Goal: Transaction & Acquisition: Register for event/course

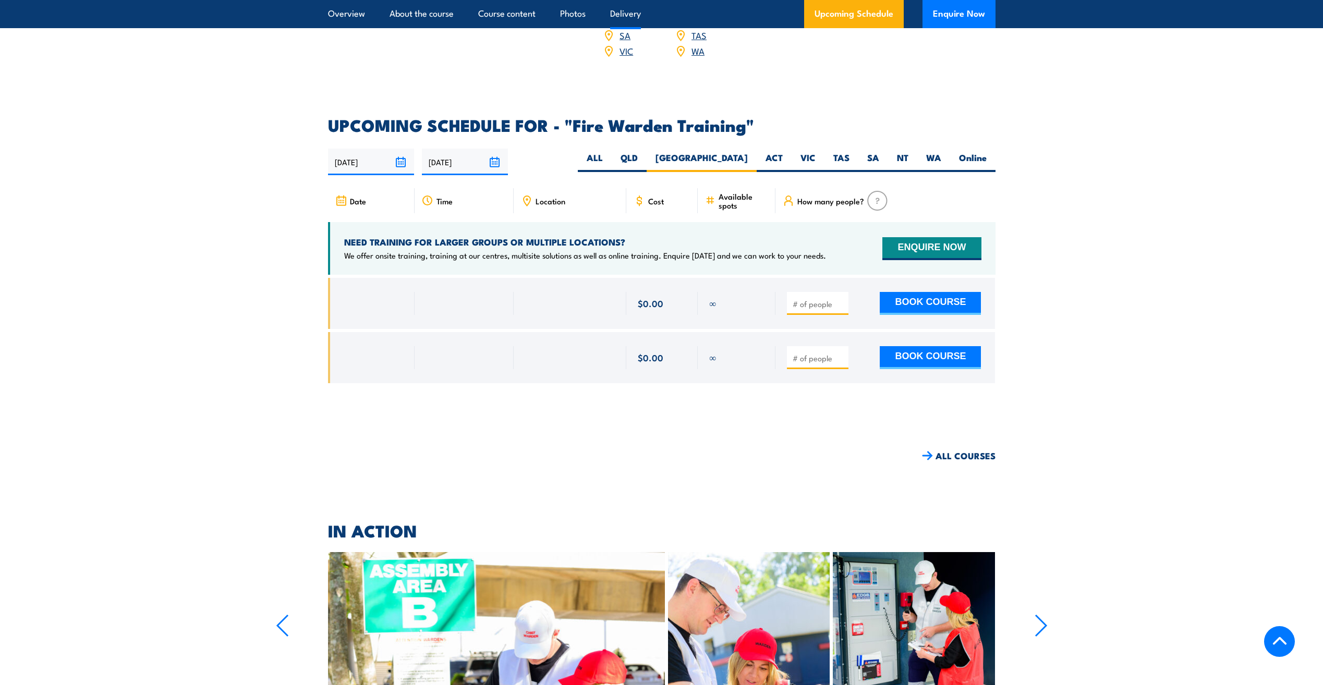
scroll to position [1731, 0]
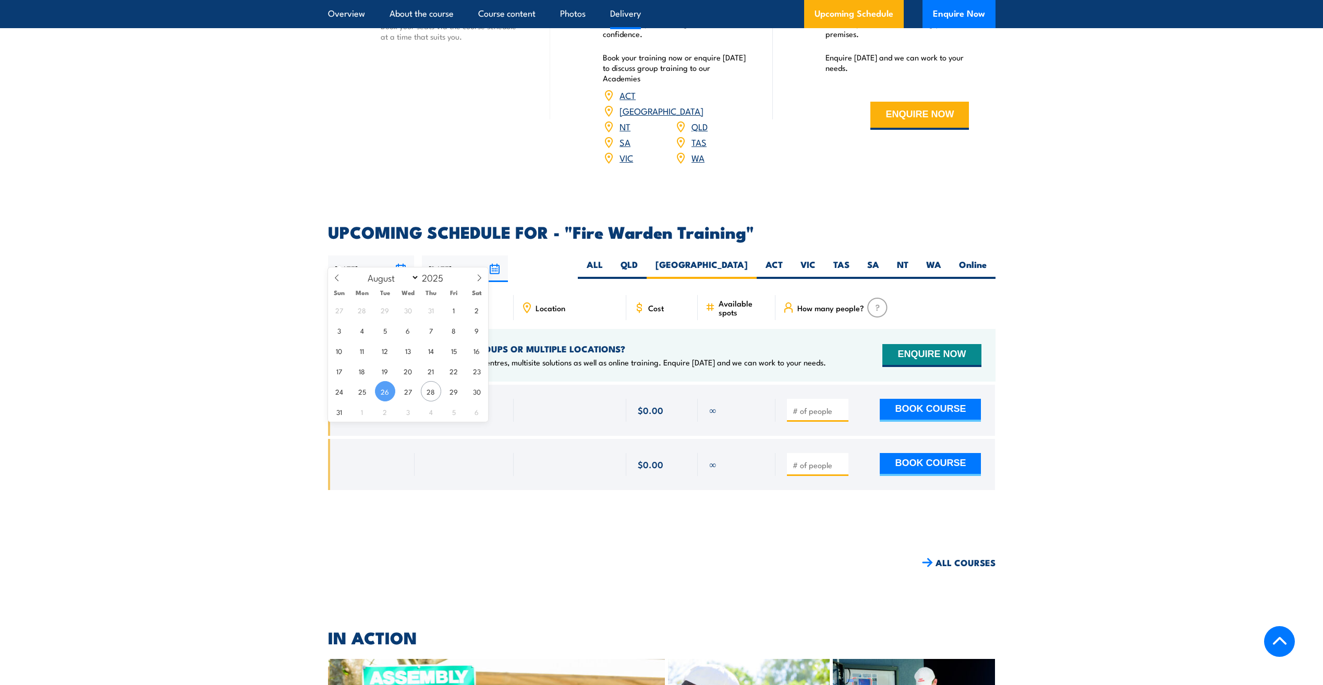
click at [405, 256] on input "[DATE]" at bounding box center [371, 269] width 86 height 27
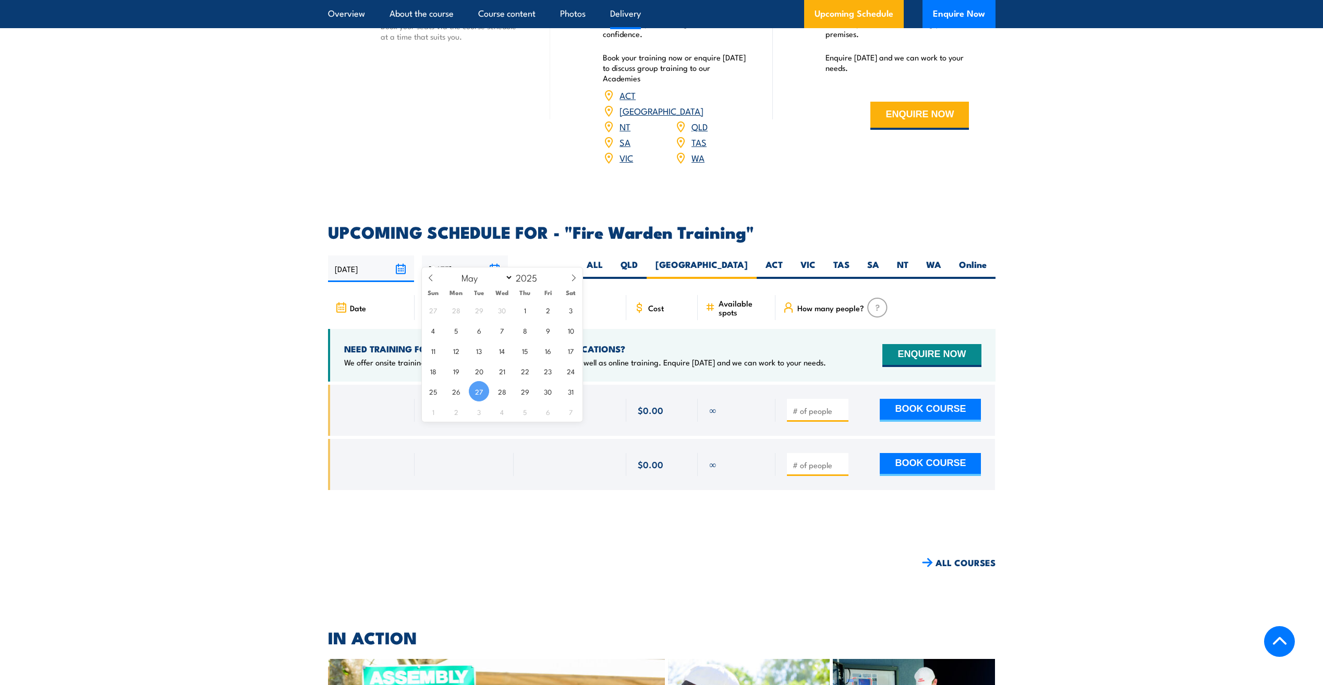
scroll to position [1783, 0]
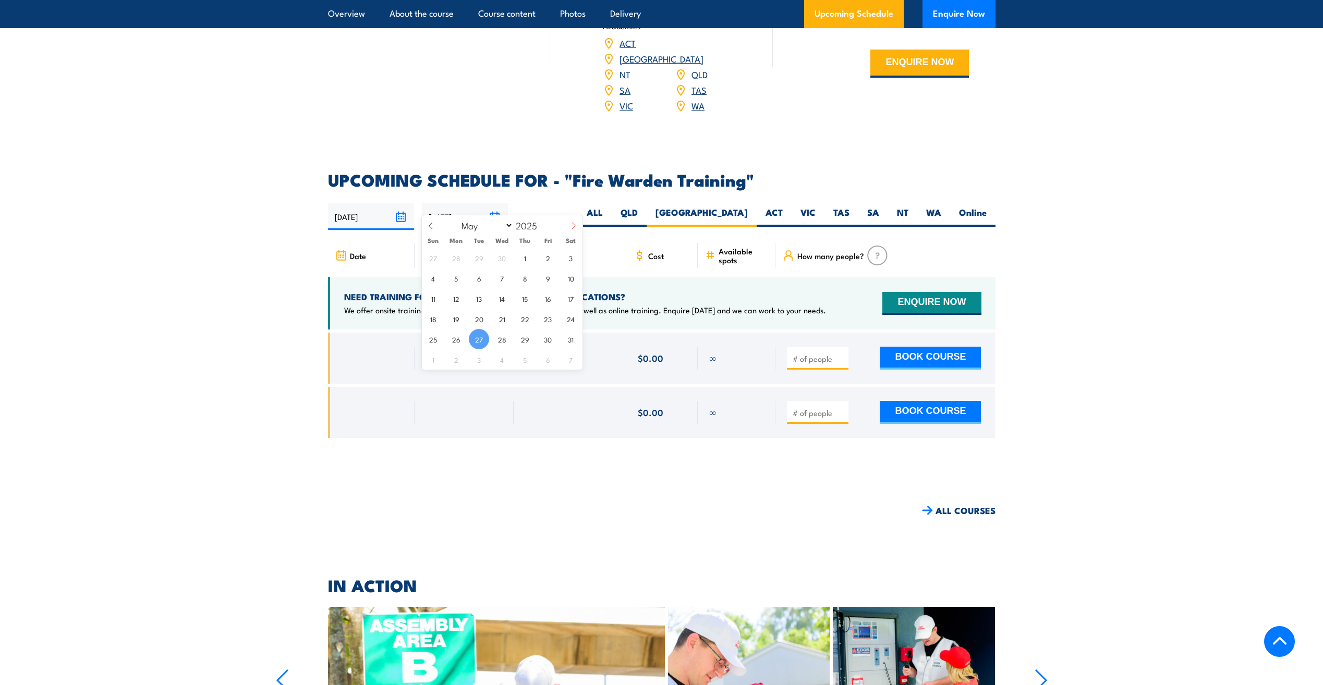
click at [576, 226] on icon at bounding box center [573, 225] width 7 height 7
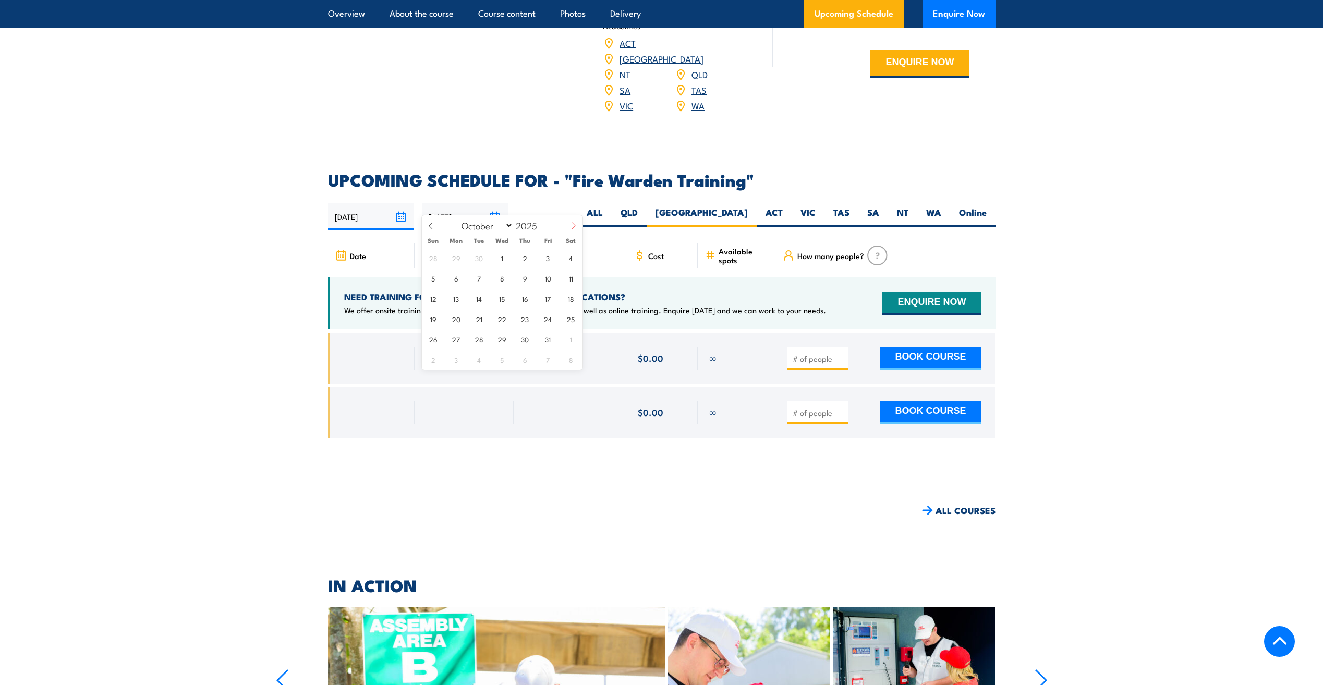
click at [576, 226] on icon at bounding box center [573, 225] width 7 height 7
select select "10"
click at [433, 356] on span "30" at bounding box center [433, 359] width 20 height 20
type input "[DATE]"
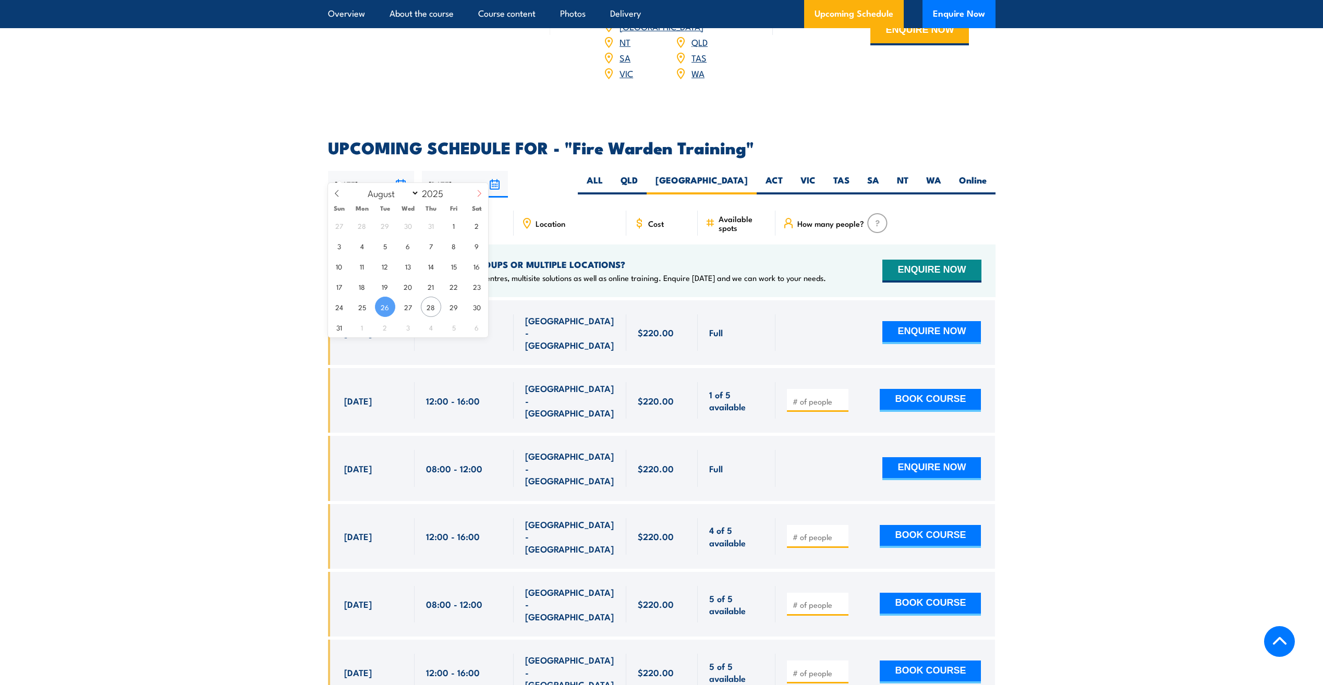
scroll to position [1783, 0]
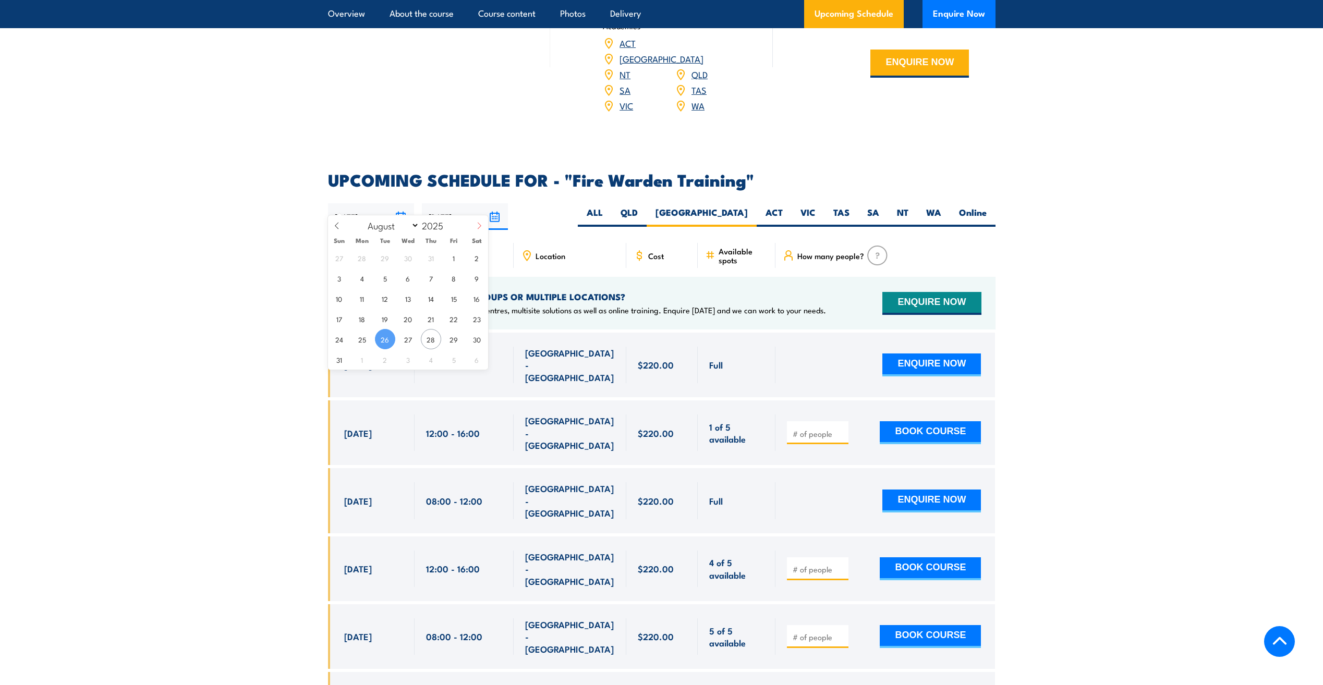
click at [477, 224] on icon at bounding box center [479, 225] width 7 height 7
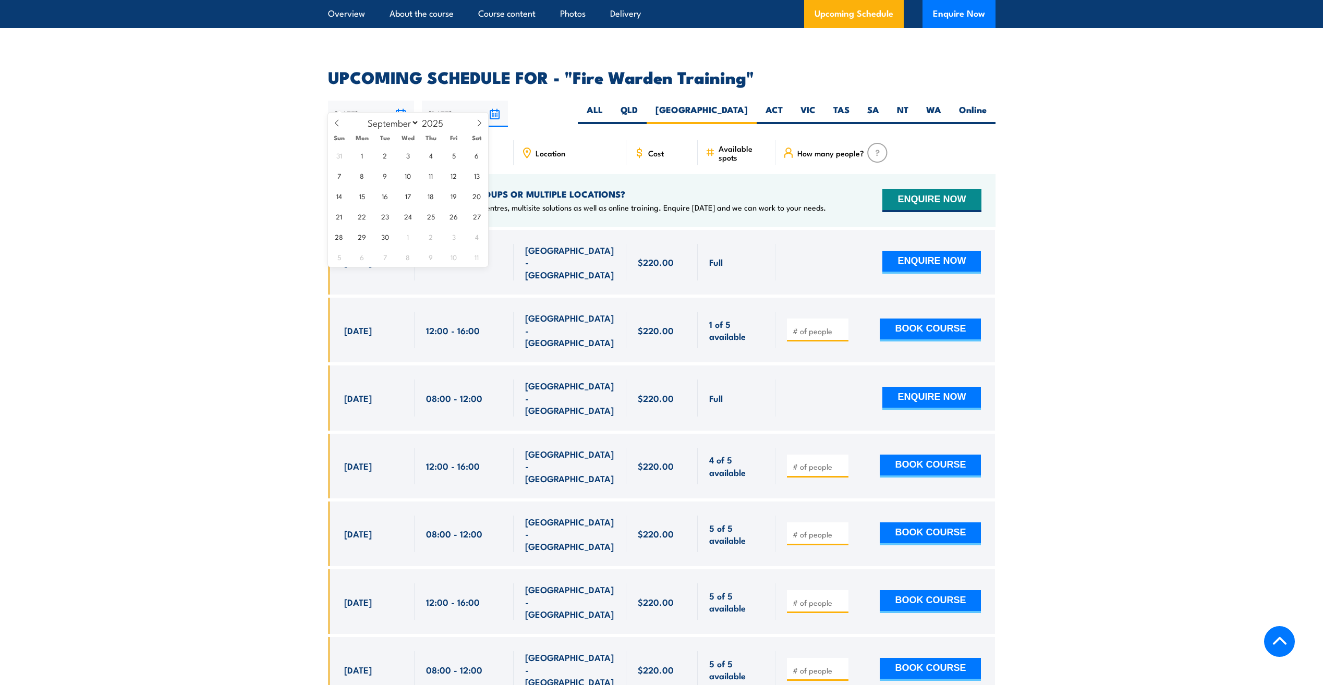
scroll to position [1887, 0]
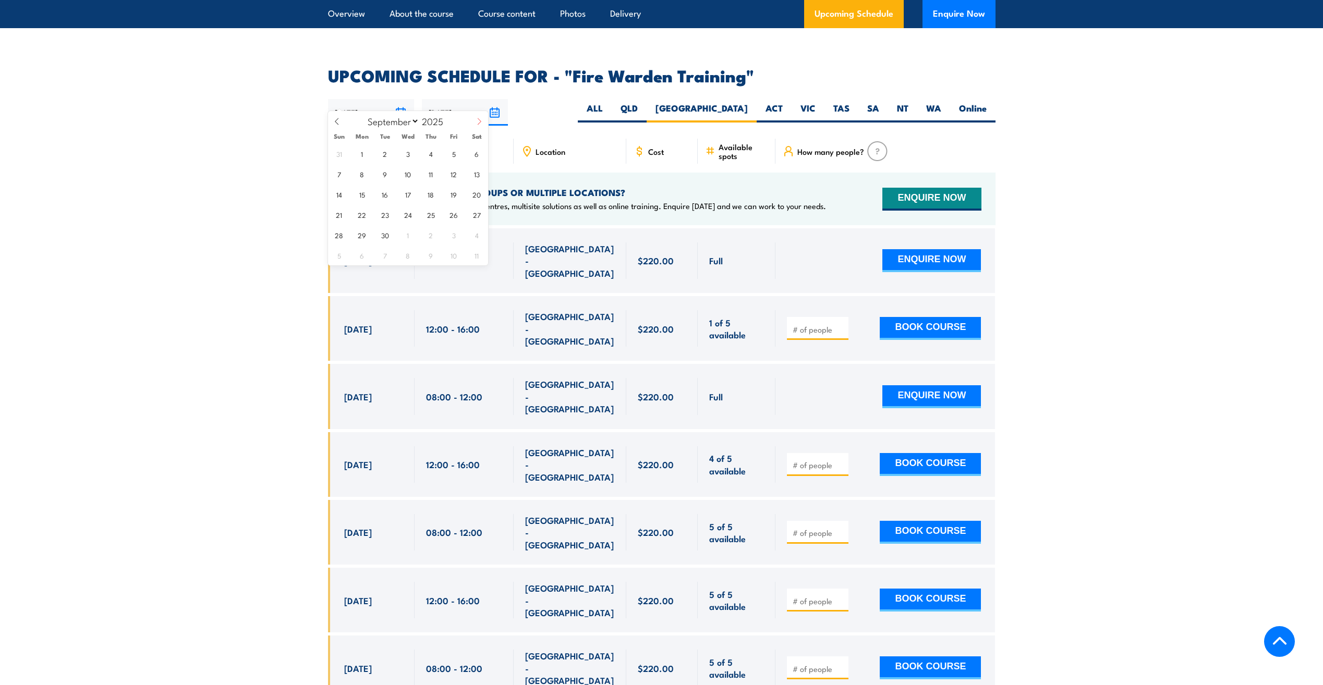
click at [478, 125] on icon at bounding box center [479, 121] width 7 height 7
select select "10"
click at [470, 151] on span "1" at bounding box center [477, 153] width 20 height 20
type input "[DATE]"
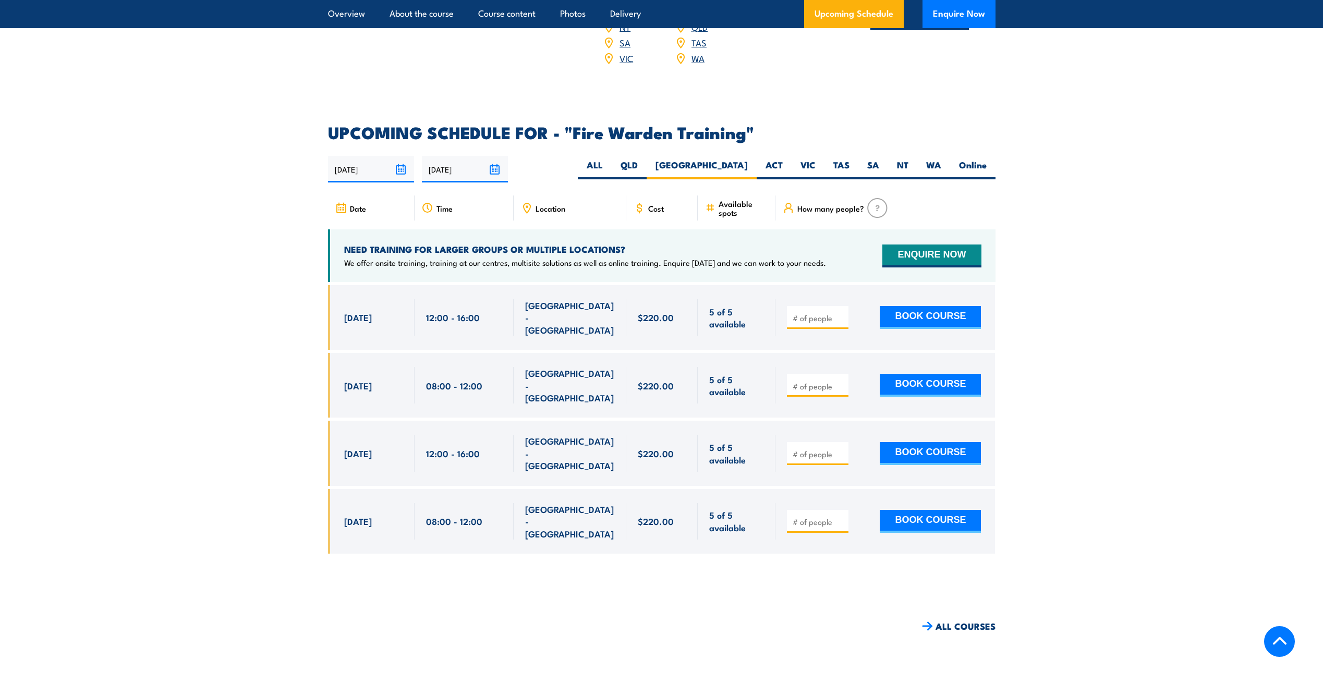
scroll to position [1939, 0]
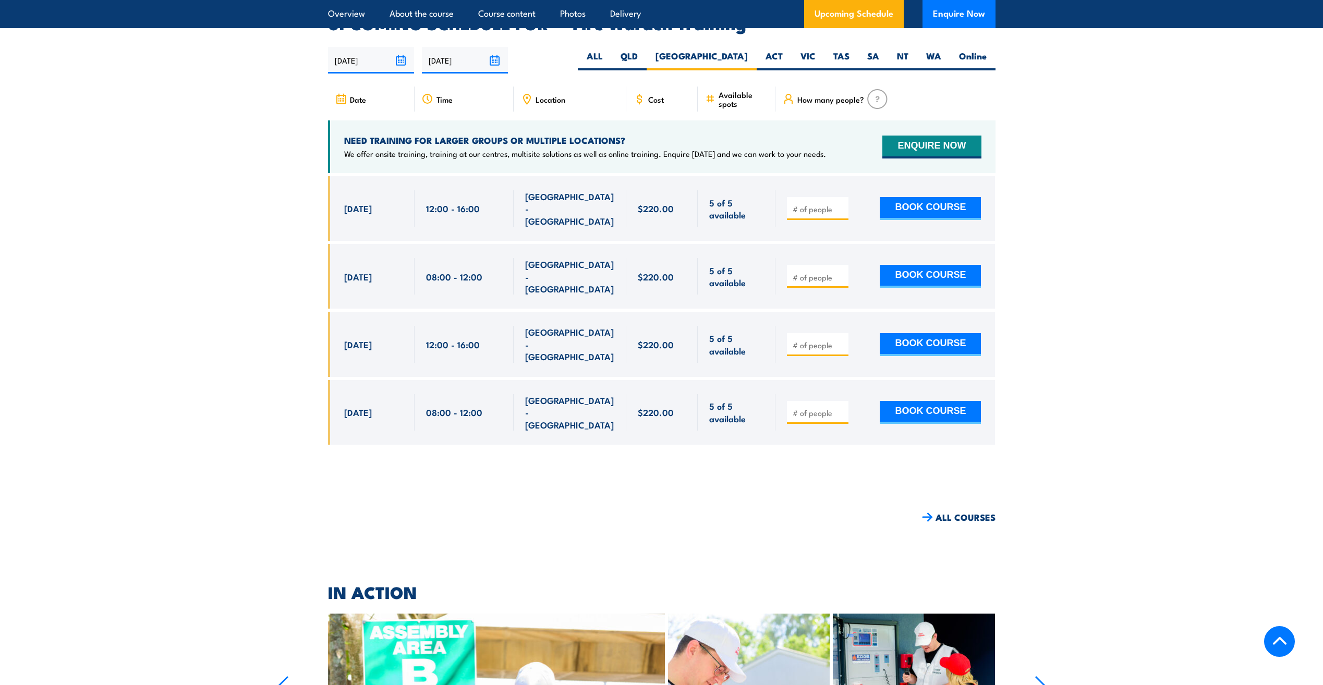
click at [826, 204] on input "number" at bounding box center [819, 209] width 52 height 10
type input "1"
click at [842, 204] on input "1" at bounding box center [819, 209] width 52 height 10
click at [933, 197] on button "BOOK COURSE" at bounding box center [930, 208] width 101 height 23
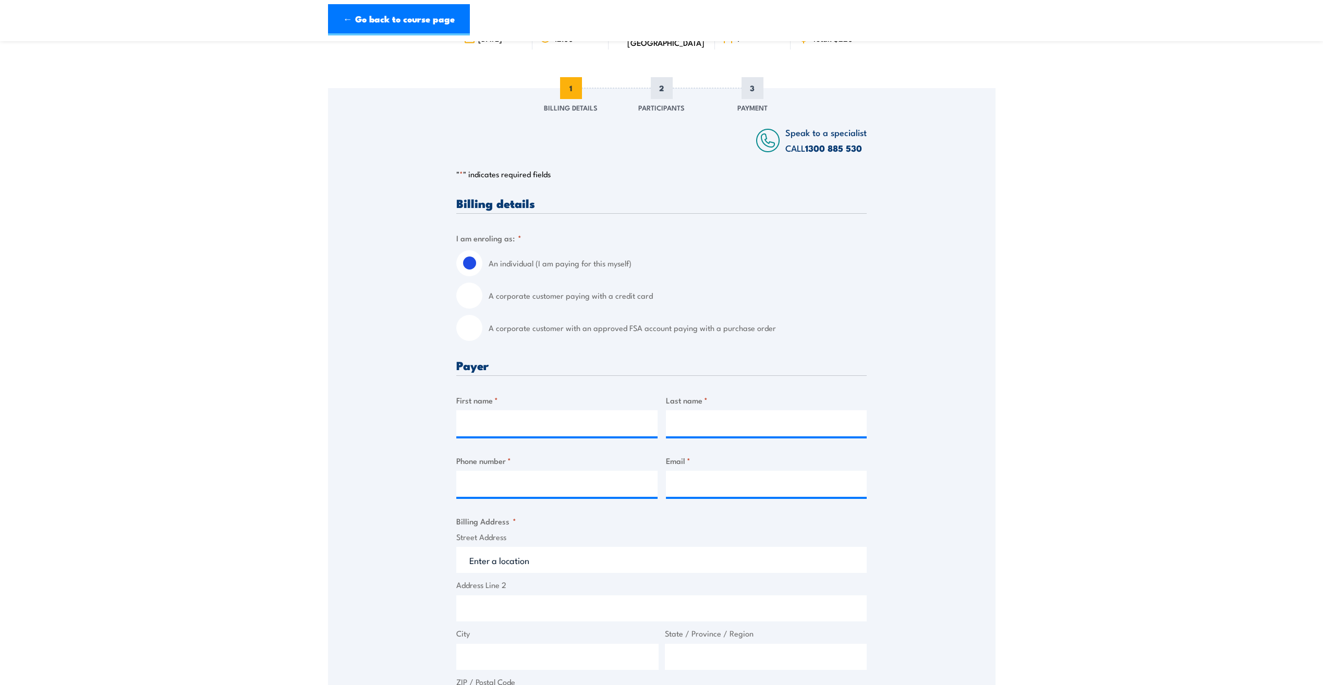
scroll to position [104, 0]
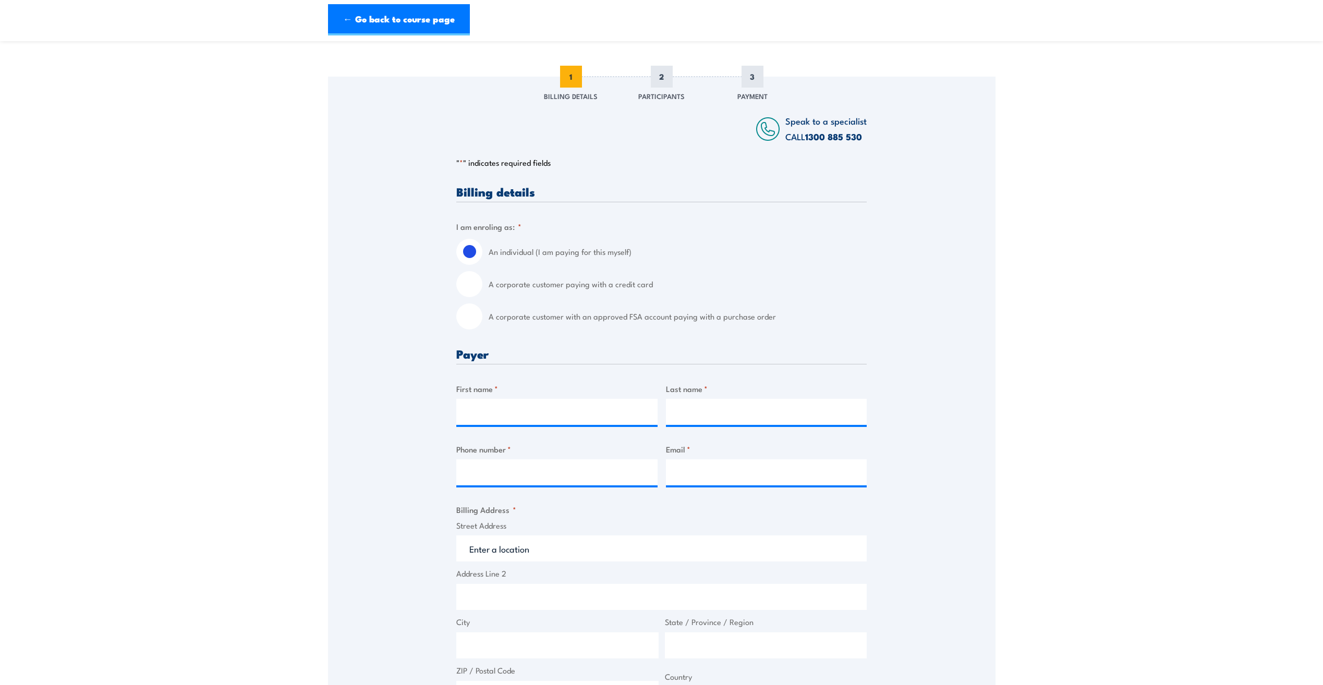
click at [466, 287] on input "A corporate customer paying with a credit card" at bounding box center [469, 284] width 26 height 26
radio input "true"
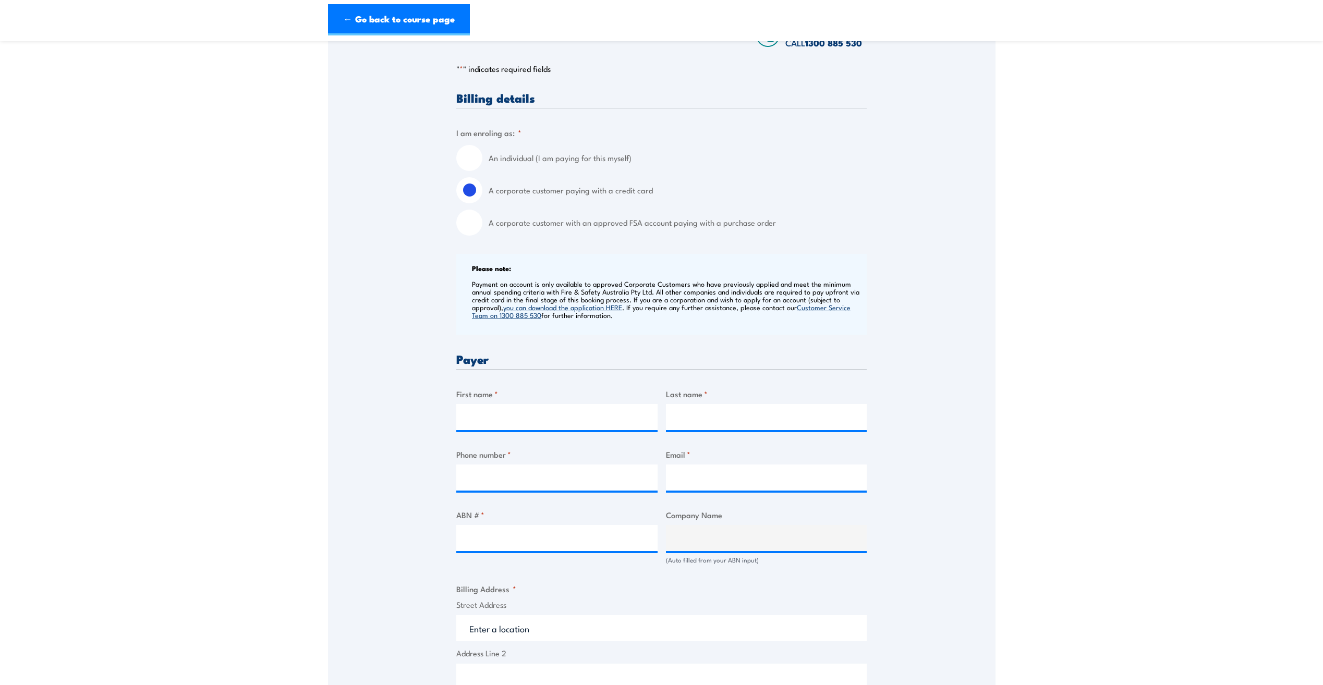
click at [504, 349] on div "Billing details I am enroling as: * An individual (I am paying for this myself)…" at bounding box center [661, 577] width 410 height 971
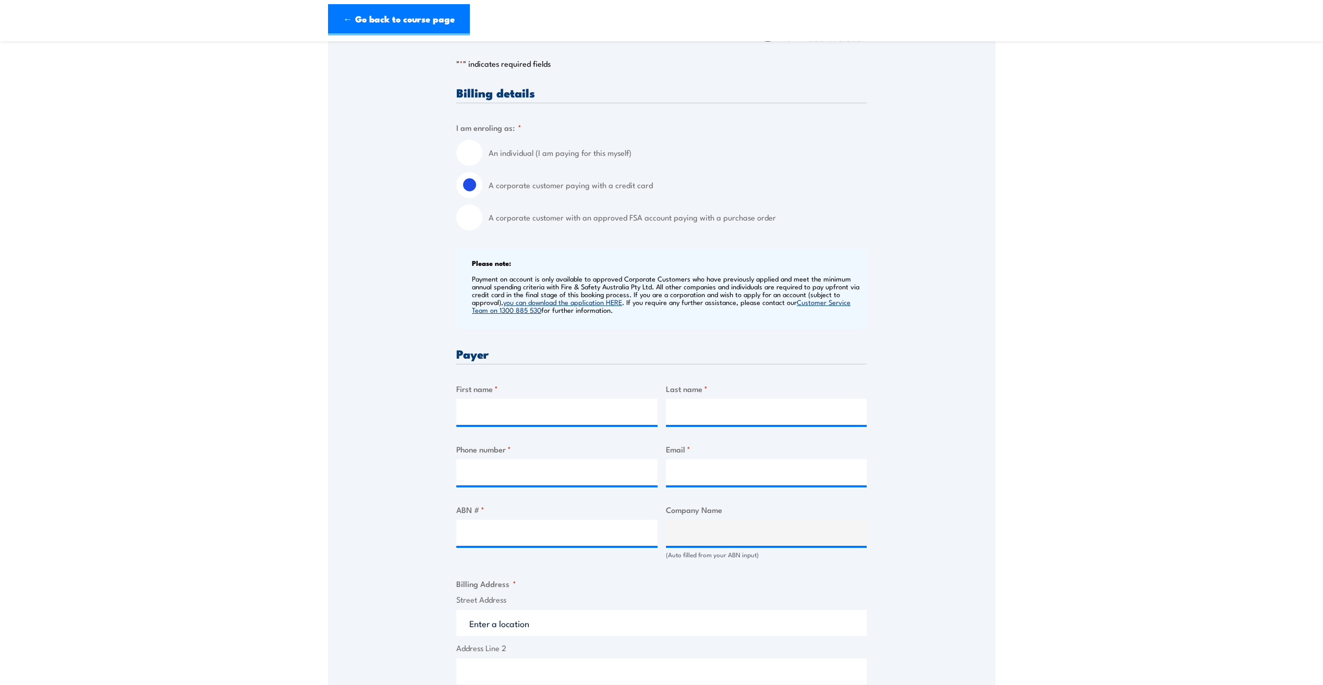
scroll to position [209, 0]
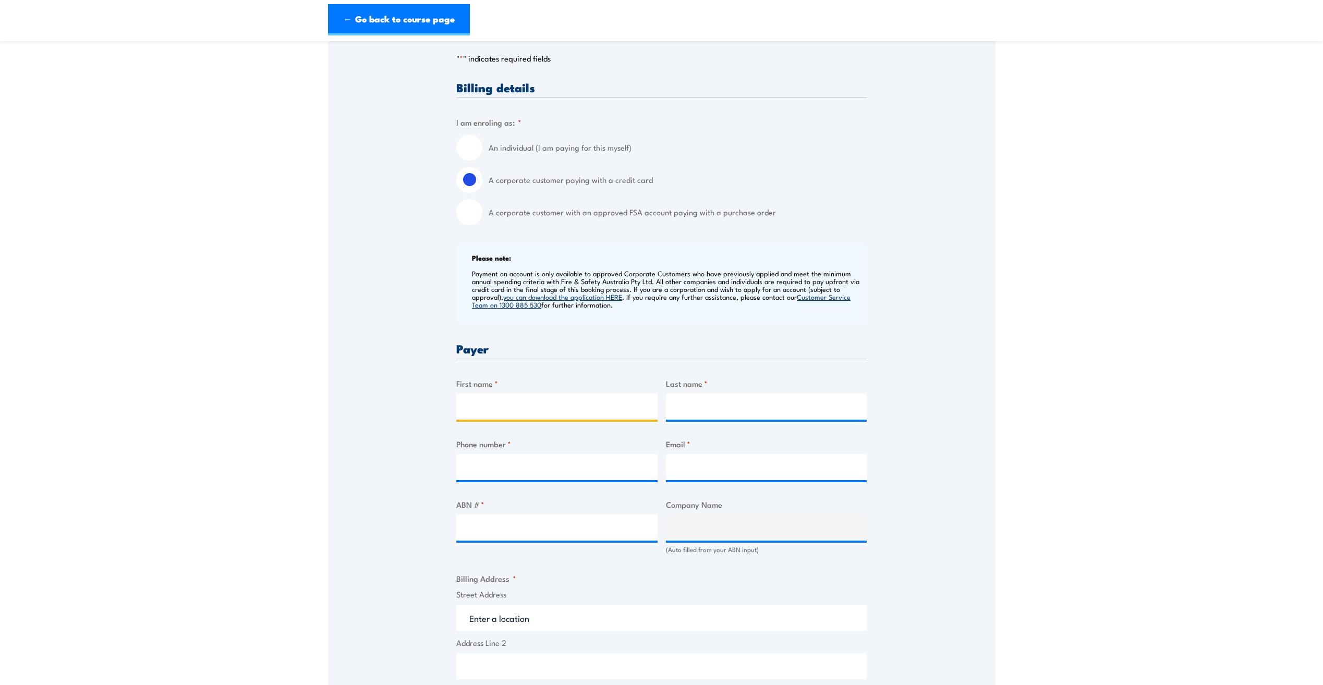
click at [520, 416] on input "First name *" at bounding box center [556, 407] width 201 height 26
type input "Heather"
type input "Wilcock"
type input "0450276735"
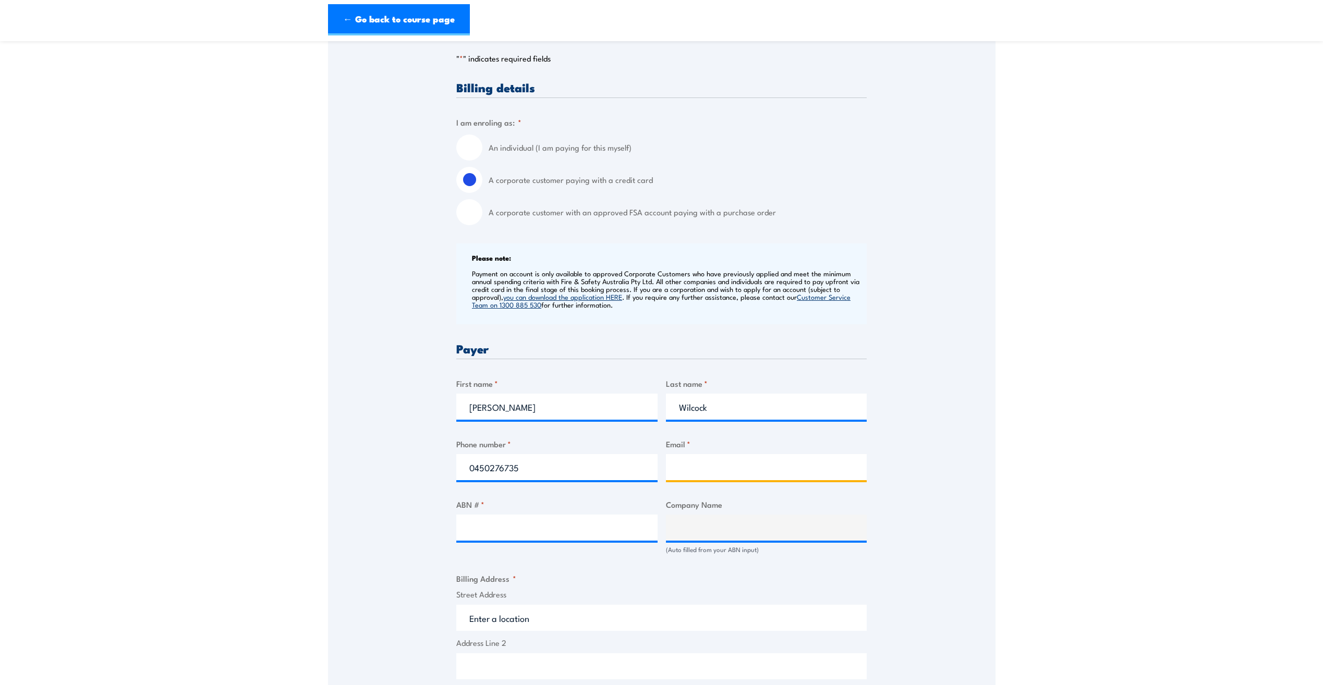
type input "info@erilyan.com.au"
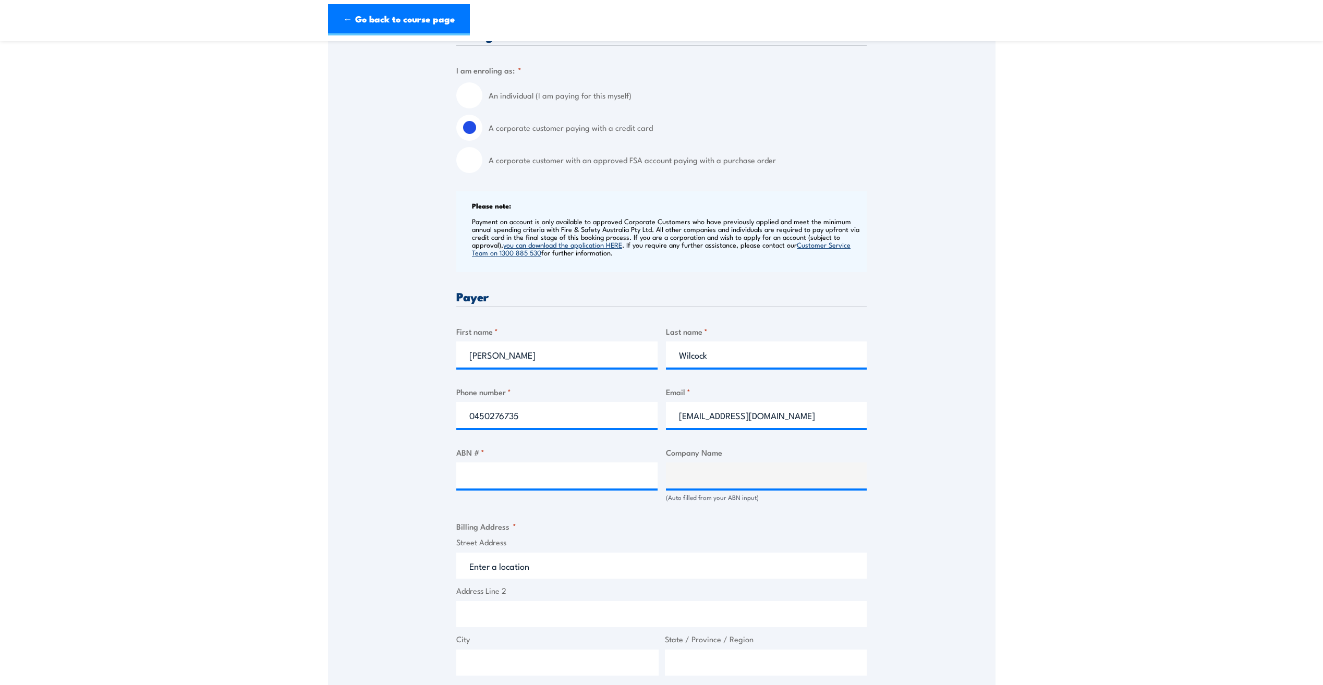
click at [542, 428] on div "Billing details I am enroling as: * An individual (I am paying for this myself)…" at bounding box center [661, 514] width 410 height 971
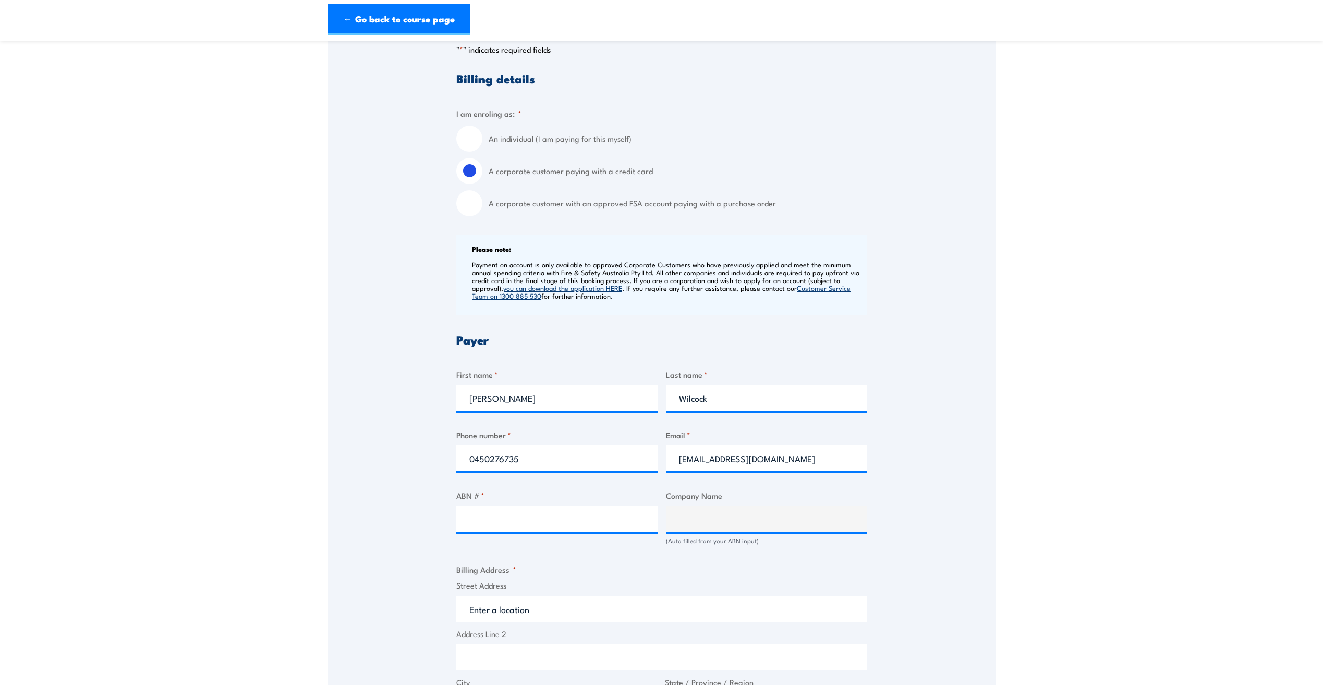
scroll to position [365, 0]
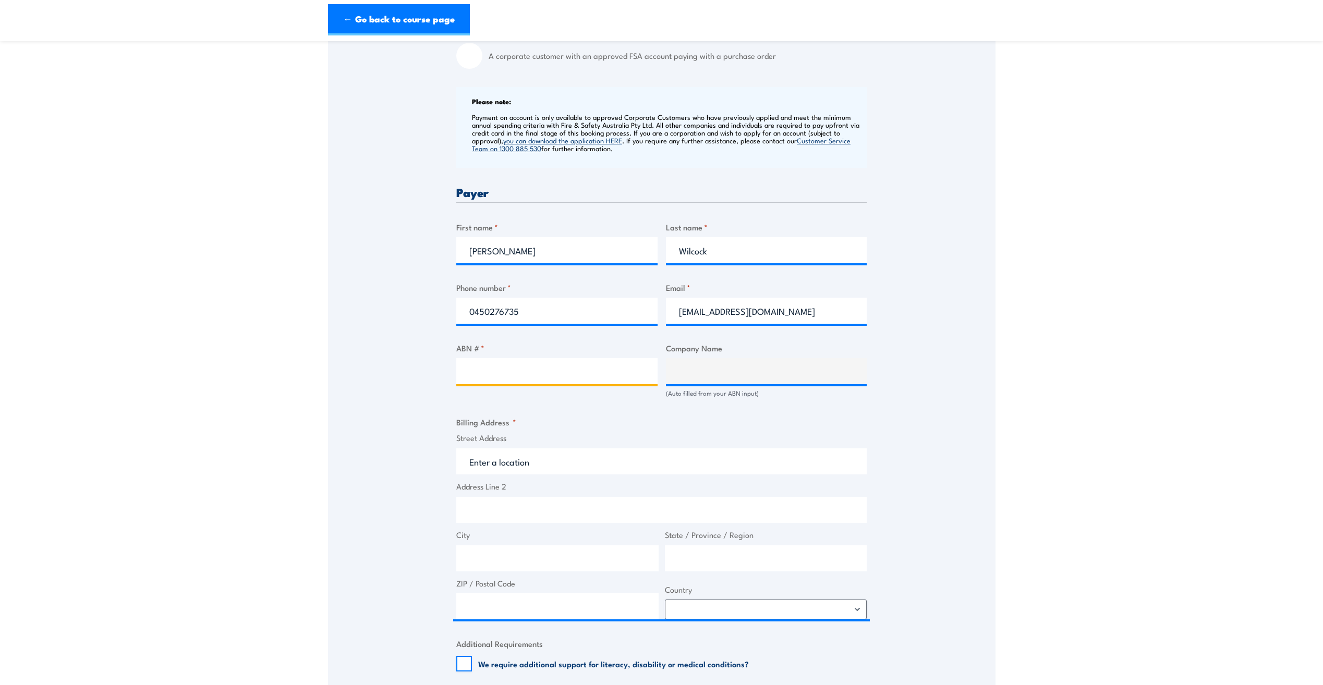
click at [533, 381] on input "ABN # *" at bounding box center [556, 371] width 201 height 26
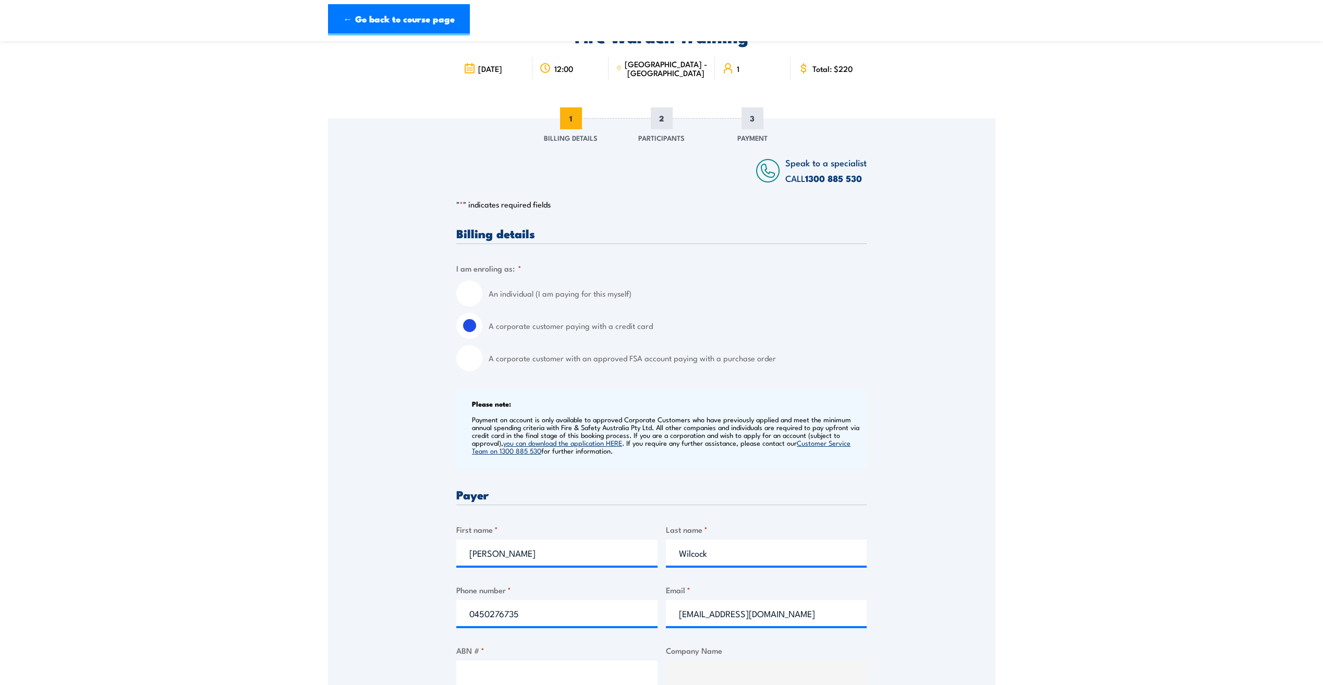
scroll to position [104, 0]
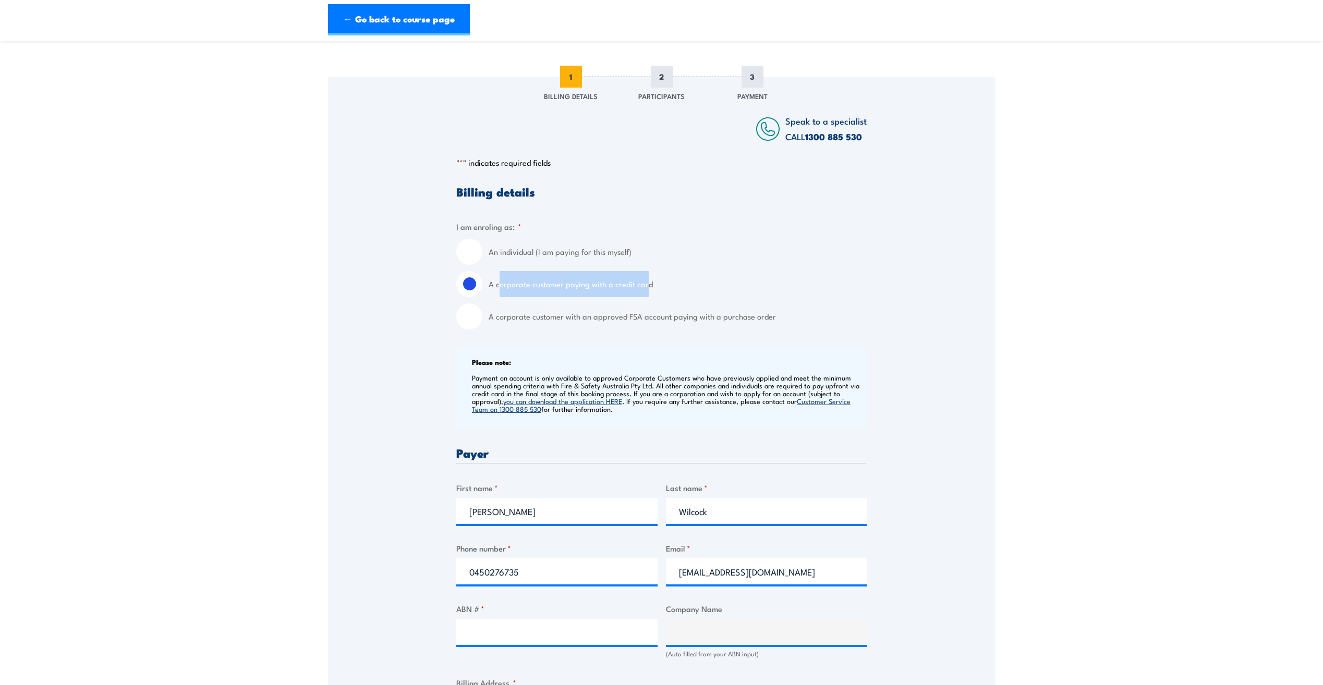
drag, startPoint x: 499, startPoint y: 286, endPoint x: 645, endPoint y: 282, distance: 146.6
click at [645, 282] on label "A corporate customer paying with a credit card" at bounding box center [678, 284] width 378 height 26
click at [803, 267] on div "An individual (I am paying for this myself) A corporate customer paying with a …" at bounding box center [661, 284] width 410 height 91
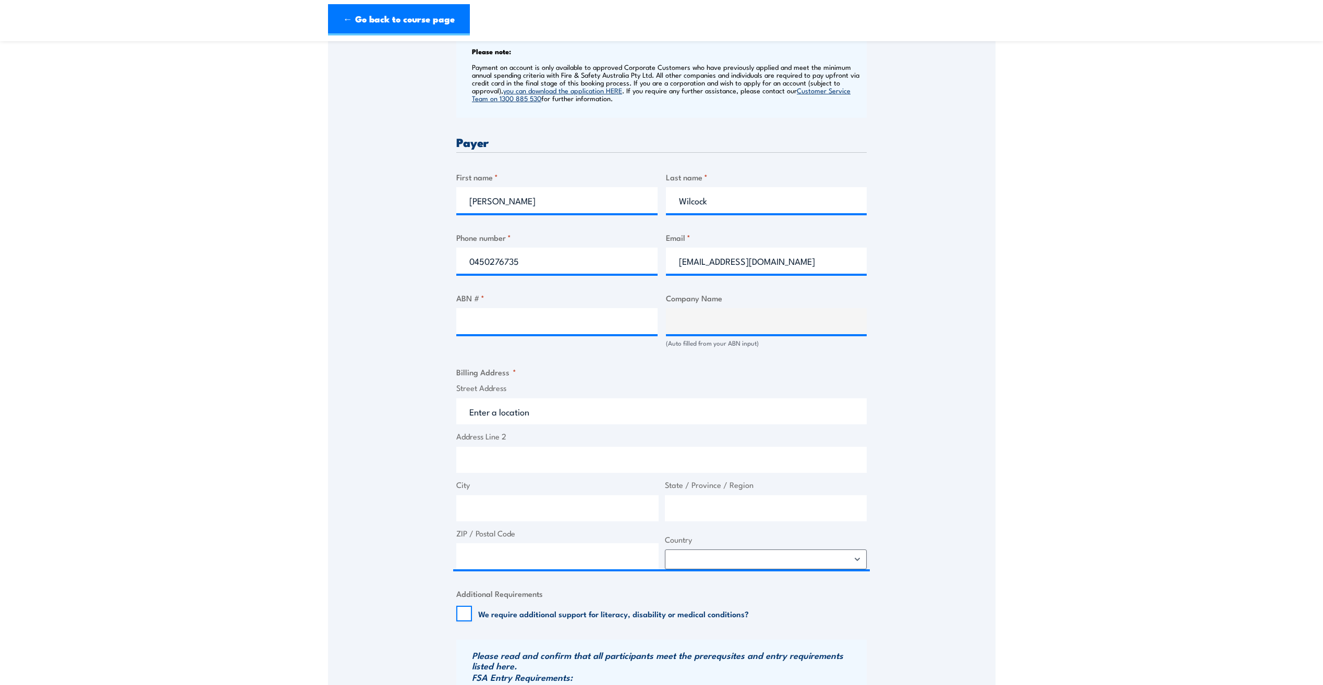
scroll to position [417, 0]
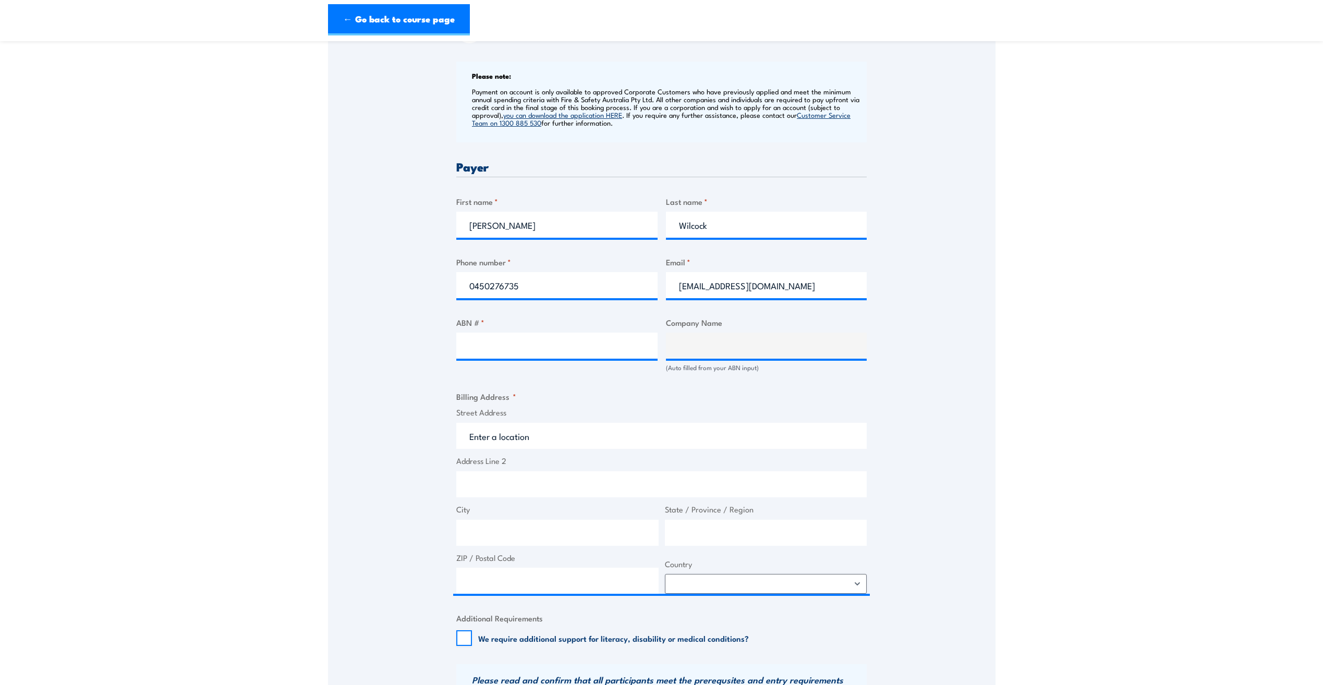
click at [495, 310] on div "Billing details I am enroling as: * An individual (I am paying for this myself)…" at bounding box center [661, 384] width 410 height 971
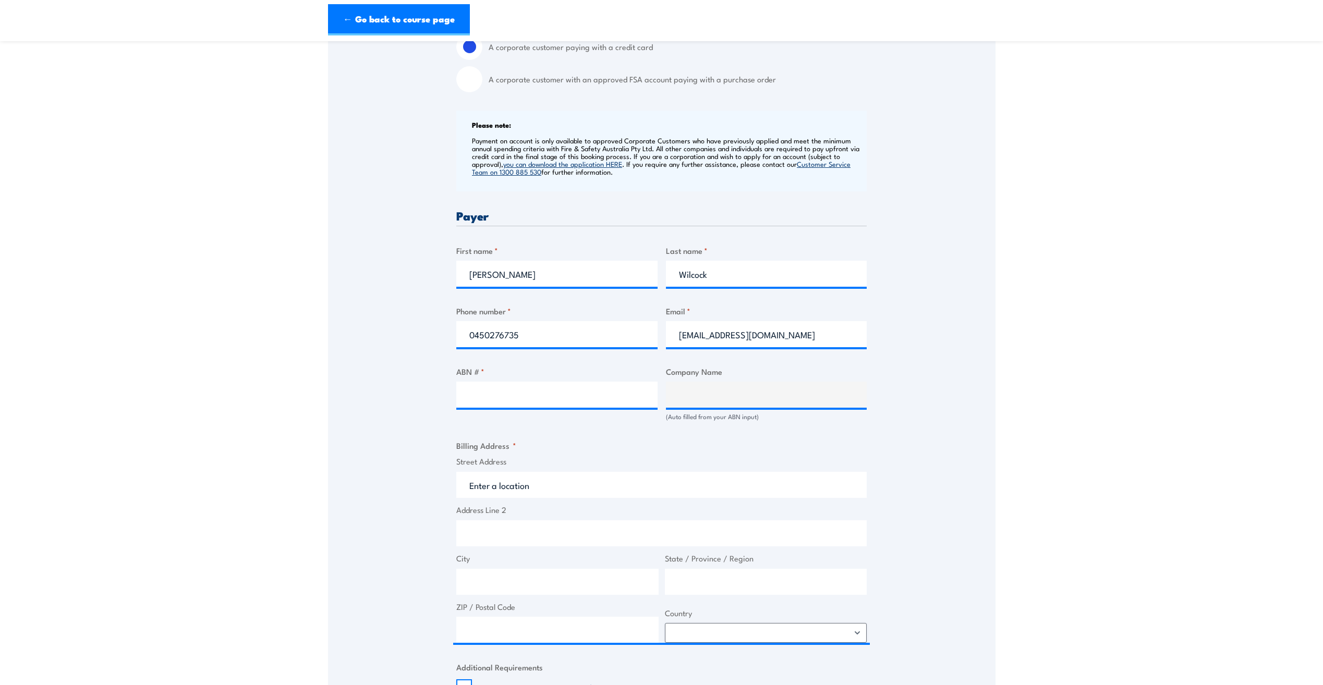
scroll to position [469, 0]
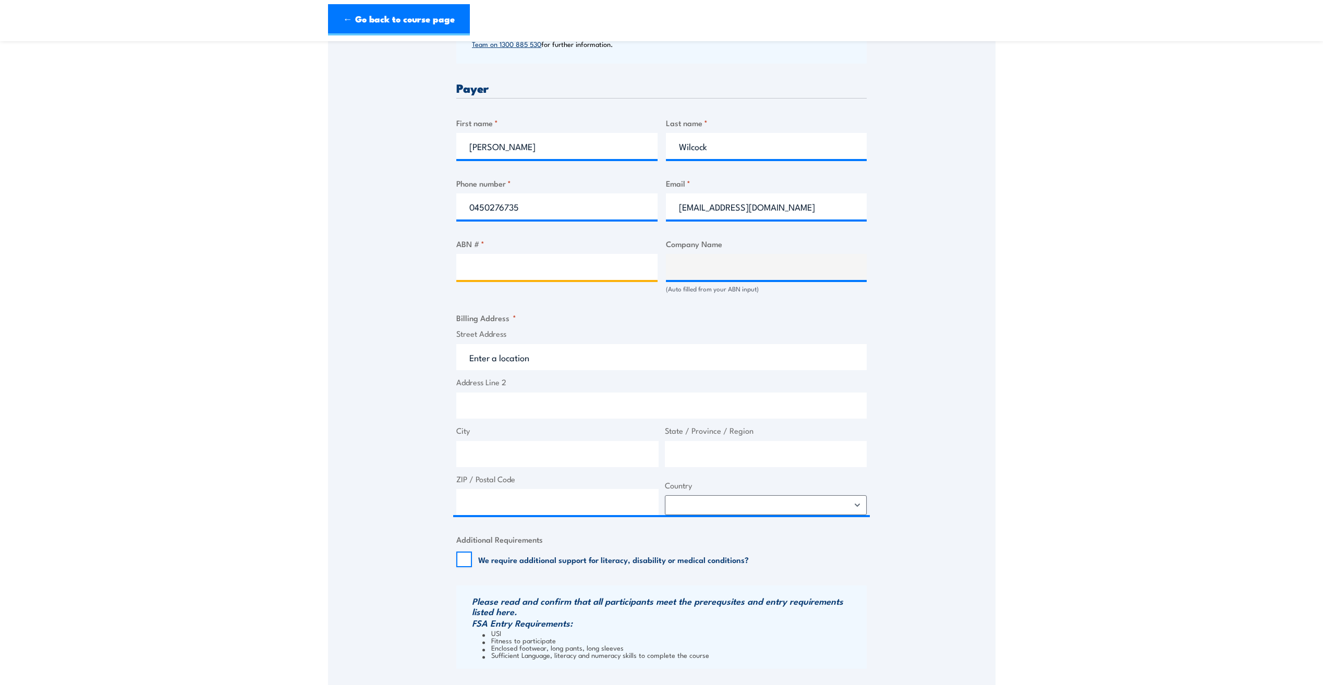
click at [483, 276] on input "ABN # *" at bounding box center [556, 267] width 201 height 26
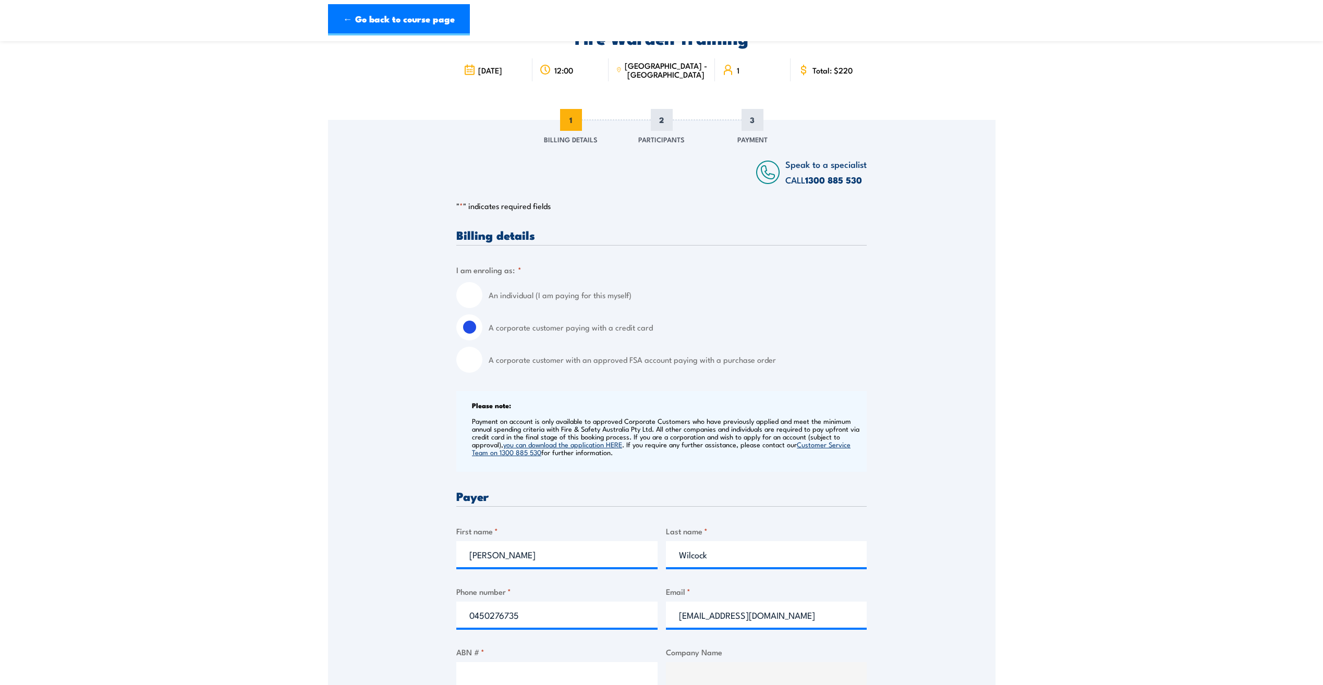
scroll to position [52, 0]
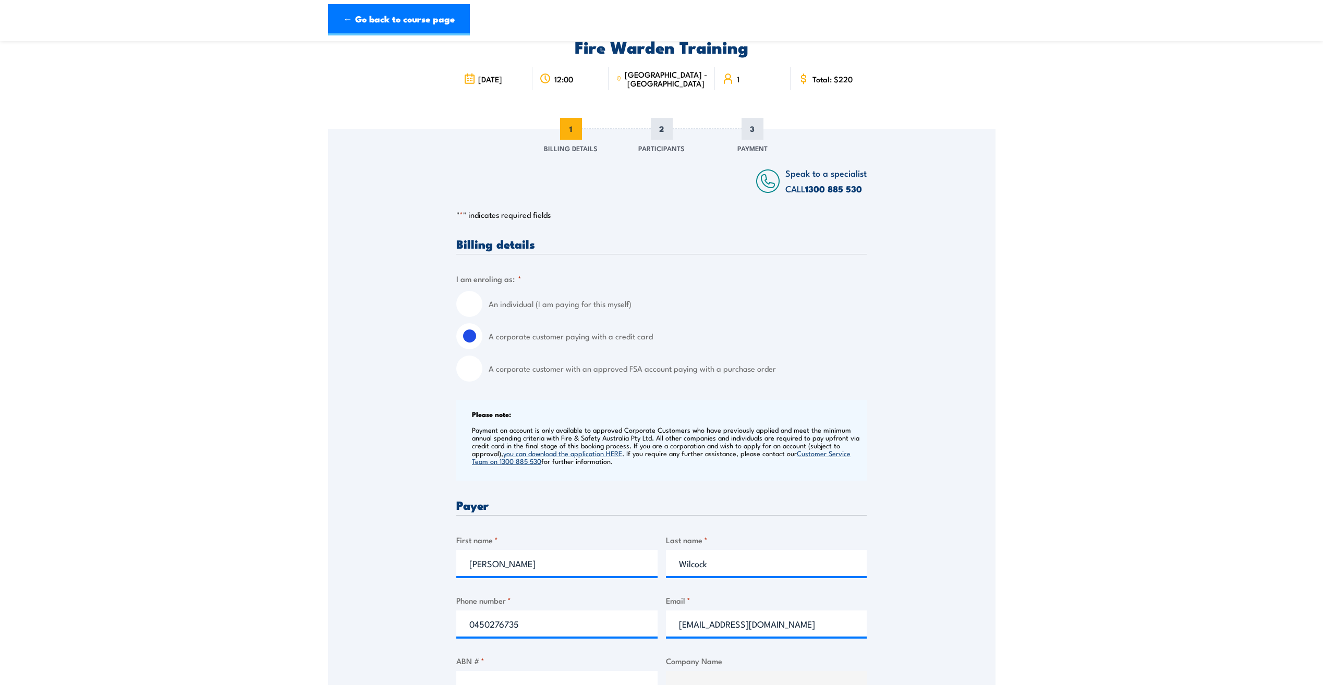
click at [476, 301] on input "An individual (I am paying for this myself)" at bounding box center [469, 304] width 26 height 26
radio input "true"
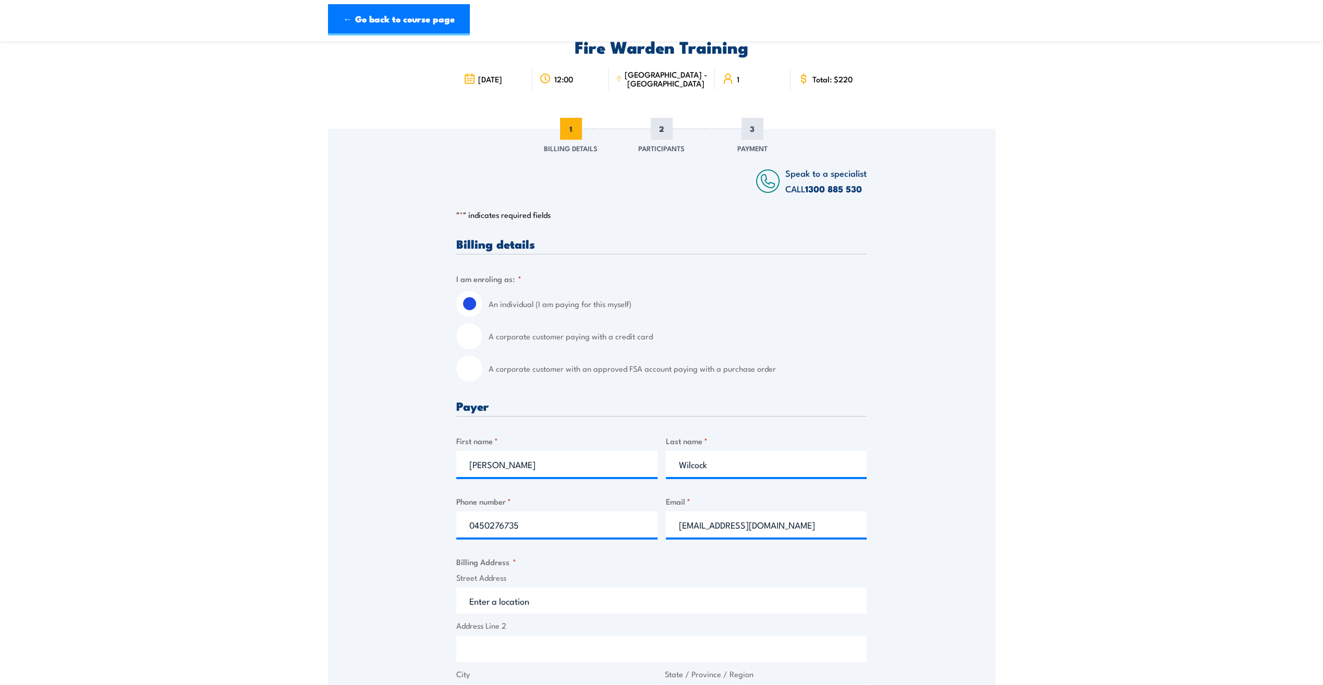
click at [666, 139] on span "2" at bounding box center [662, 129] width 22 height 22
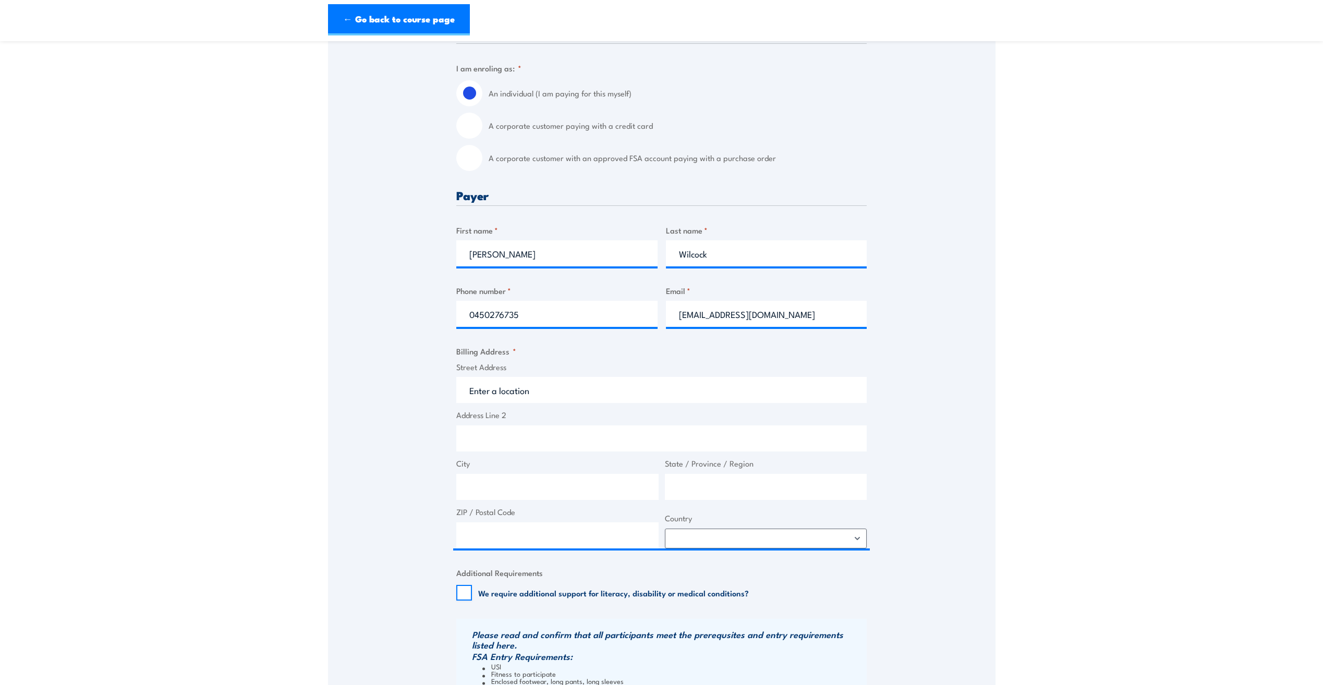
scroll to position [365, 0]
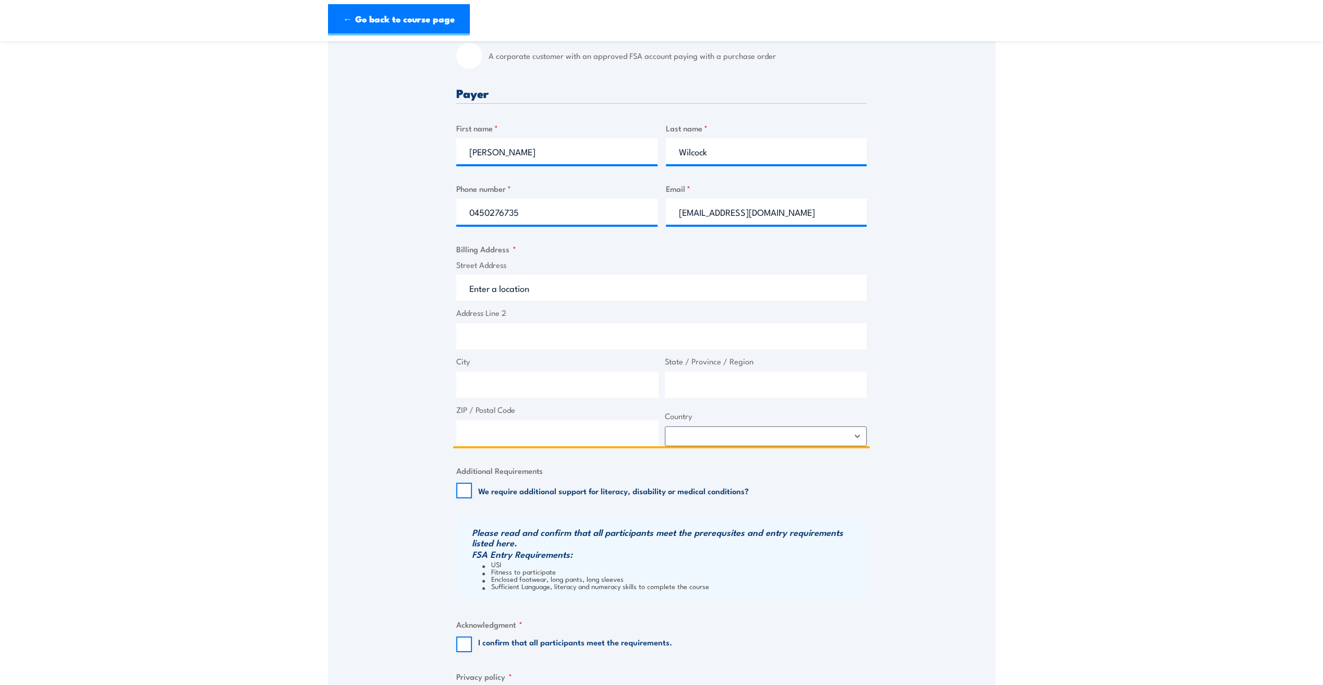
click at [559, 290] on input "Street Address" at bounding box center [661, 288] width 410 height 26
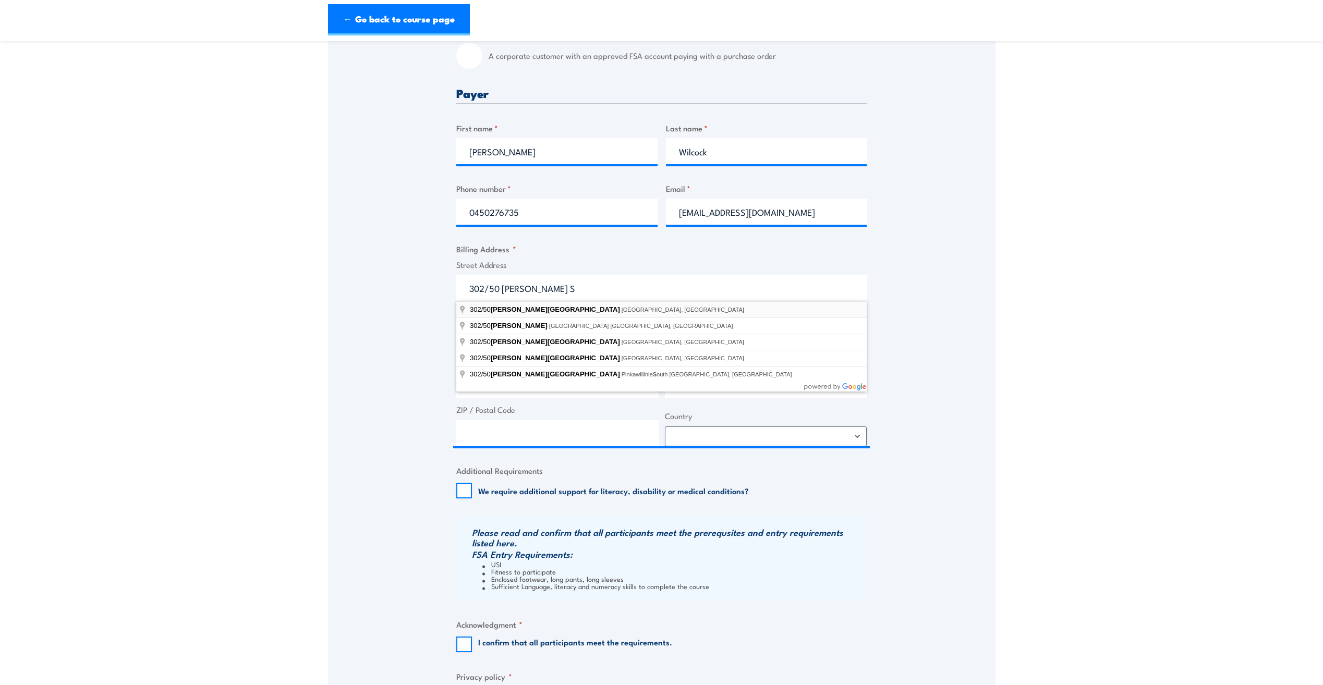
type input "302/50 Miller Street, North Sydney NSW, Australia"
type input "50 Miller St"
type input "North Sydney"
type input "New South Wales"
type input "2060"
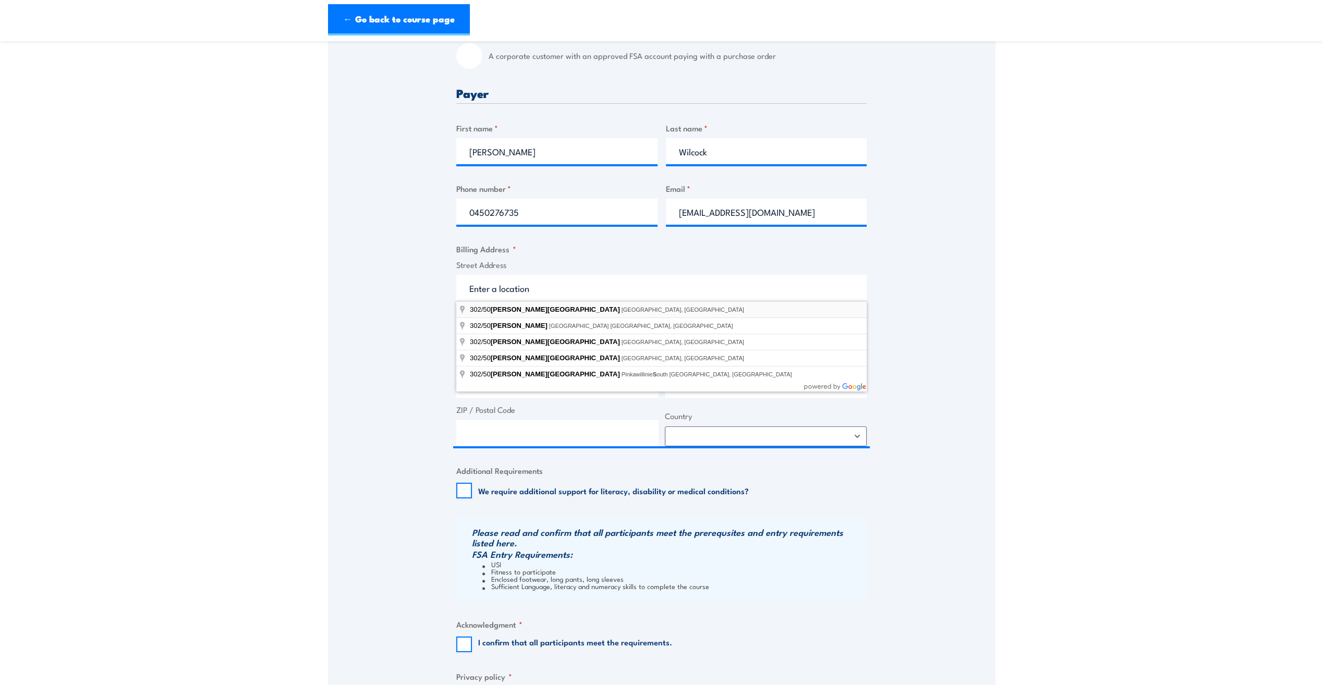
select select "Australia"
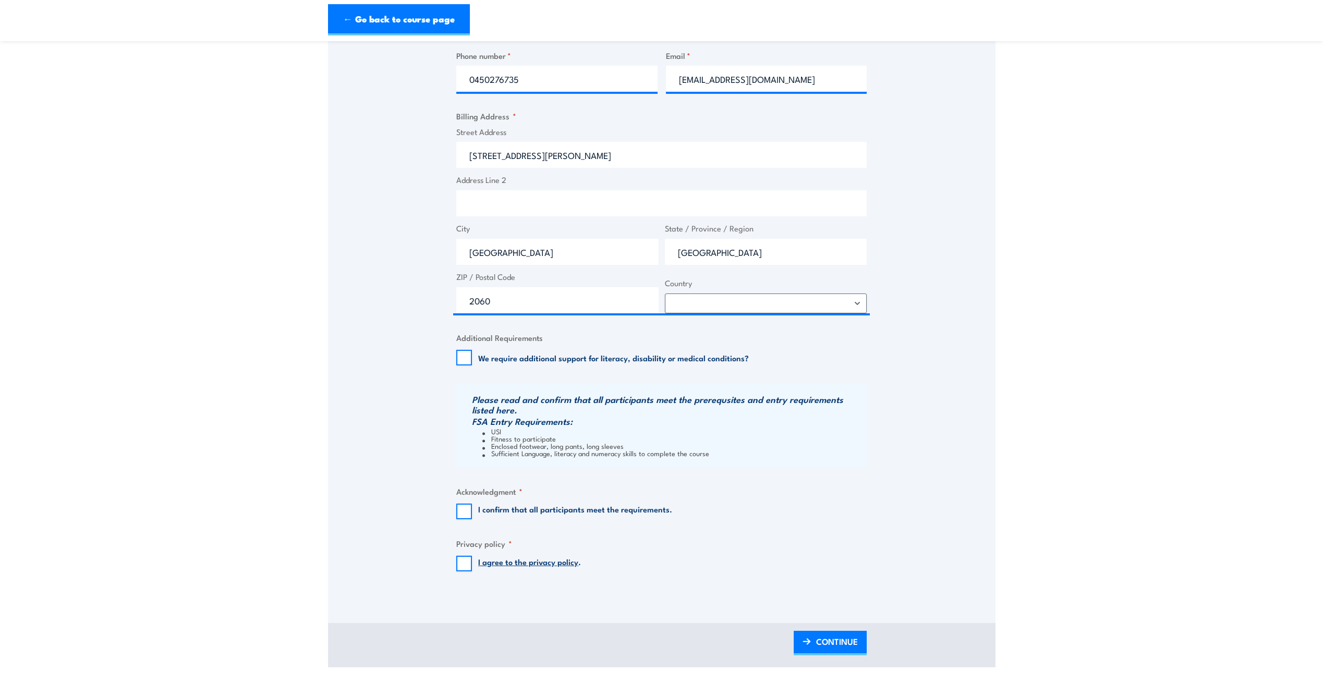
scroll to position [522, 0]
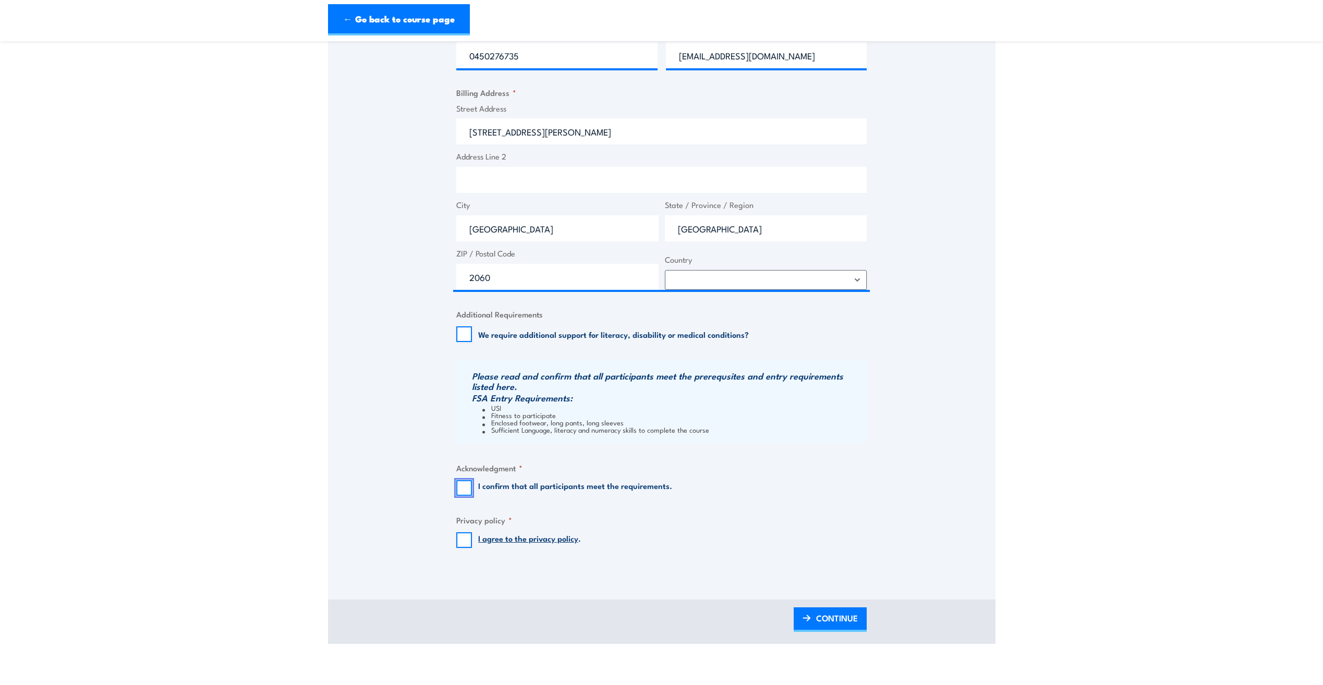
click at [464, 490] on input "I confirm that all participants meet the requirements." at bounding box center [464, 488] width 16 height 16
checkbox input "true"
click at [464, 538] on input "I agree to the privacy policy ." at bounding box center [464, 540] width 16 height 16
checkbox input "true"
click at [846, 622] on span "CONTINUE" at bounding box center [837, 618] width 42 height 28
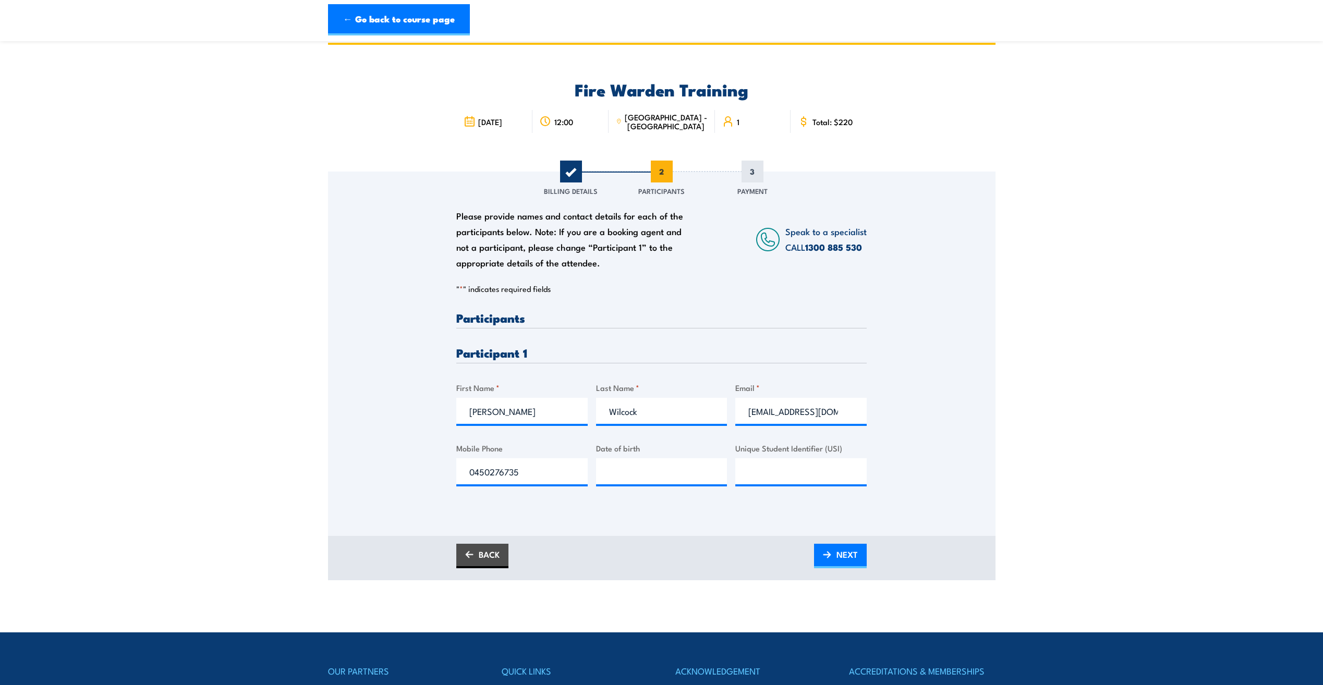
scroll to position [0, 0]
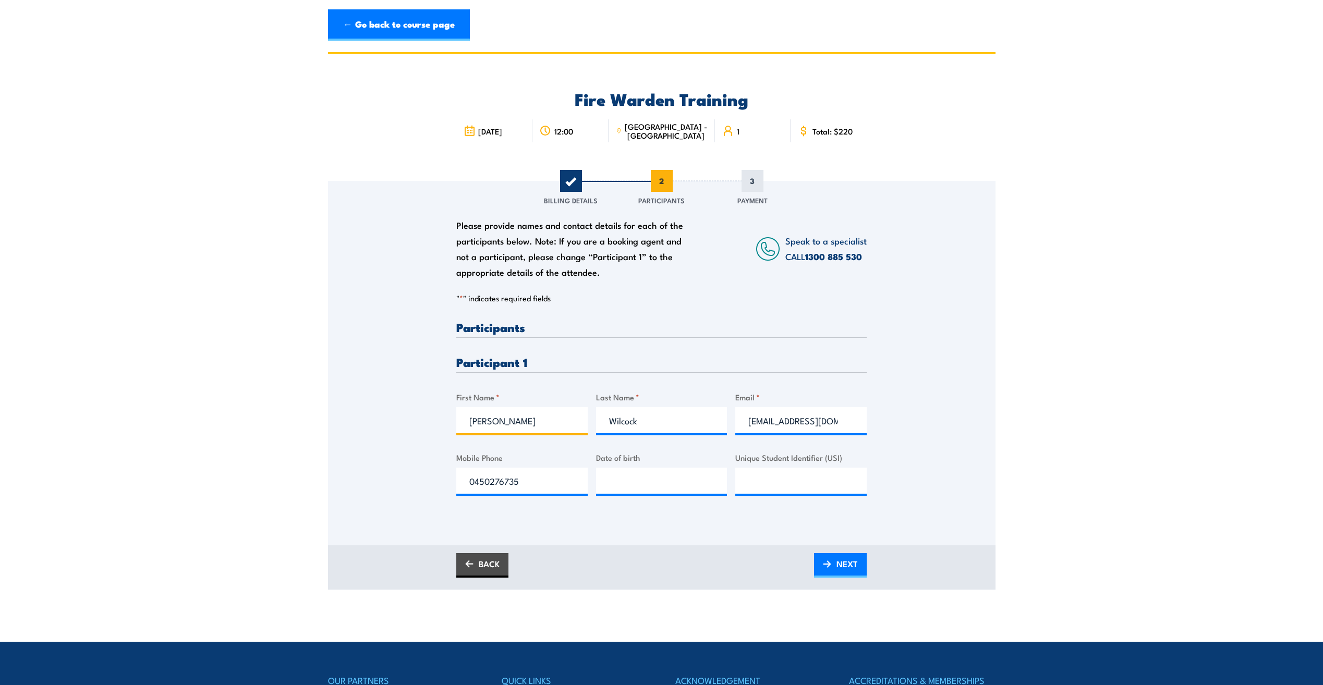
drag, startPoint x: 530, startPoint y: 418, endPoint x: 323, endPoint y: 433, distance: 208.1
click at [375, 434] on div "Please provide names and contact details for each of the participants below. No…" at bounding box center [662, 348] width 668 height 335
click at [902, 135] on div "Fire Warden Training 4 November 2025 12:00 SMITHFIELD - NSW" at bounding box center [662, 117] width 668 height 127
drag, startPoint x: 578, startPoint y: 423, endPoint x: 569, endPoint y: 423, distance: 8.9
click at [569, 423] on div "Please provide names and contact details for each of the participants below. No…" at bounding box center [661, 416] width 410 height 191
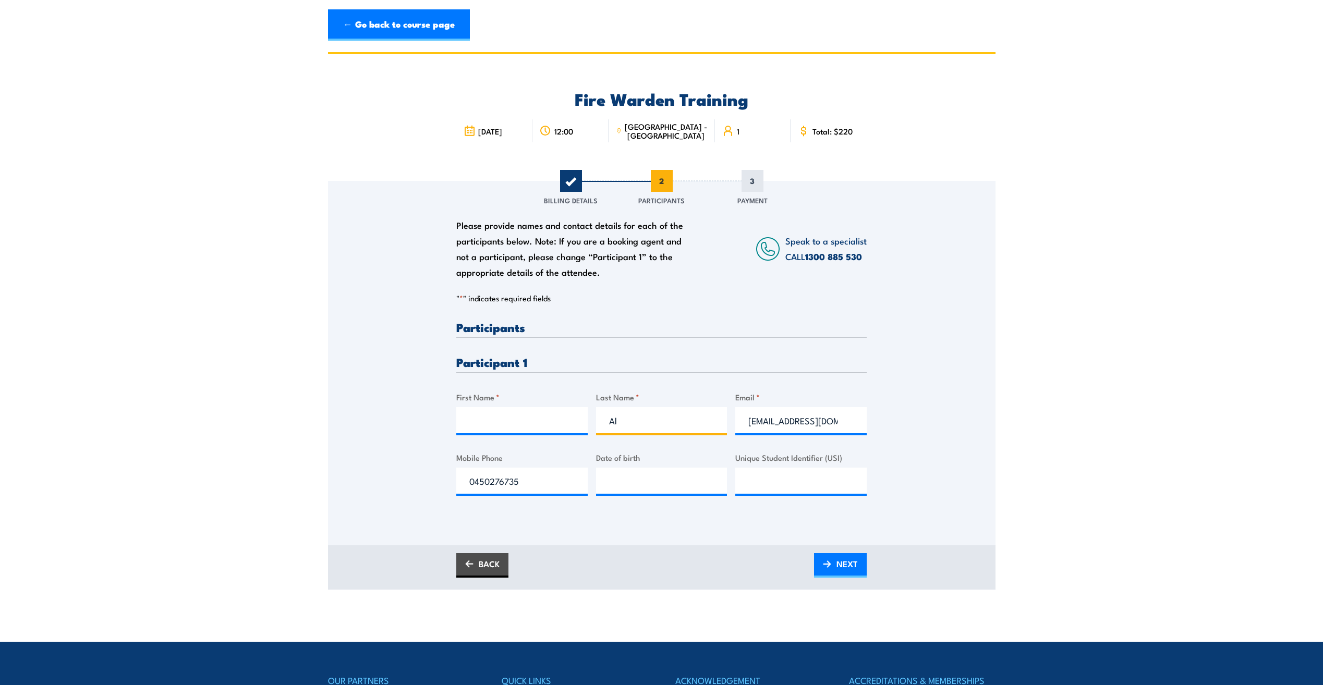
type input "A"
type input "Talbot"
click at [504, 415] on input "First Name *" at bounding box center [521, 420] width 131 height 26
type input "Alex"
click at [950, 473] on div "Please provide names and contact details for each of the participants below. No…" at bounding box center [662, 348] width 668 height 335
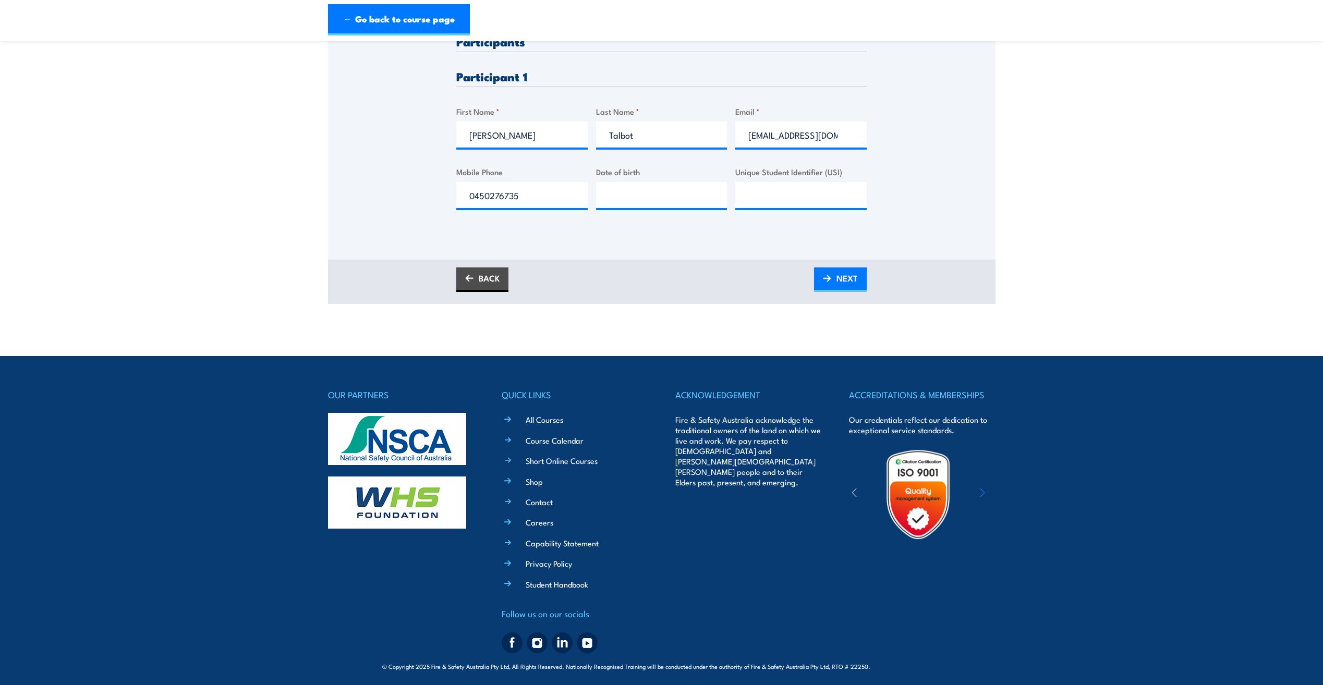
scroll to position [289, 0]
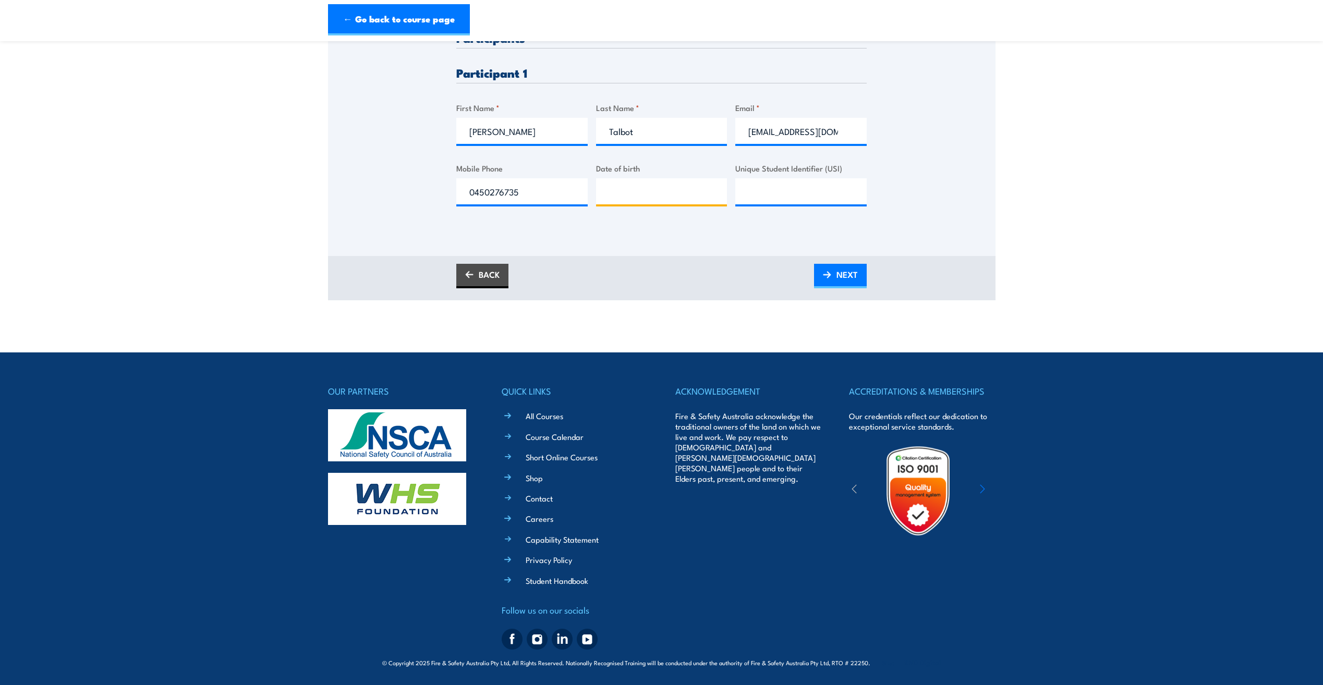
type input "__/__/____"
click at [666, 196] on input "__/__/____" at bounding box center [661, 191] width 131 height 26
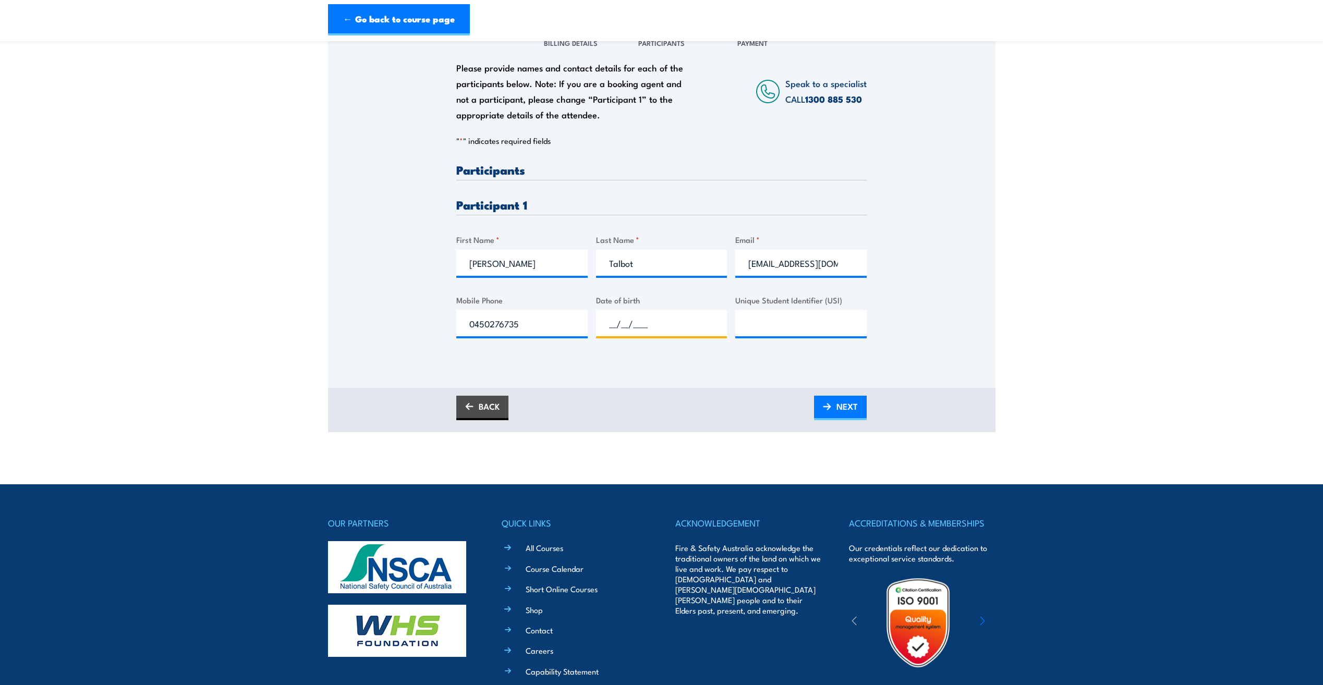
scroll to position [185, 0]
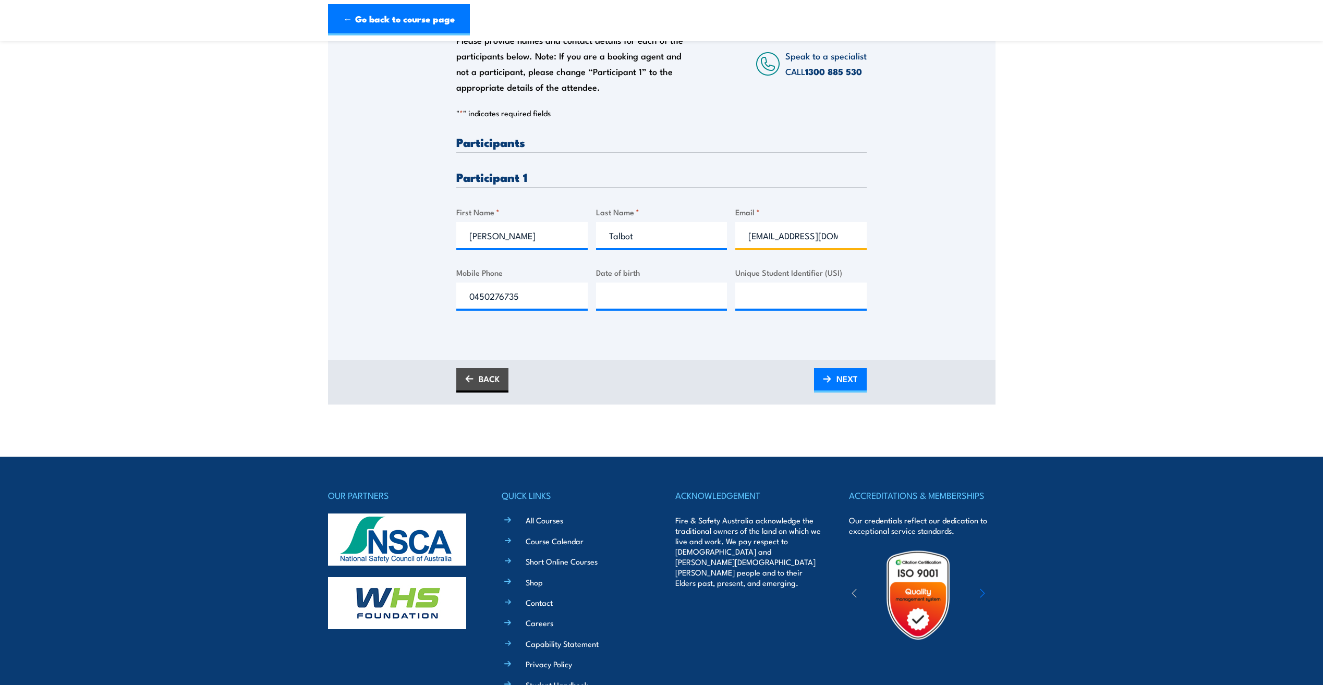
drag, startPoint x: 846, startPoint y: 234, endPoint x: 730, endPoint y: 240, distance: 116.5
click at [730, 240] on div "Please provide names and contact details for each of the participants below. No…" at bounding box center [661, 231] width 410 height 191
type input "atalbot@erilyan.com.au"
click at [842, 375] on span "NEXT" at bounding box center [846, 379] width 21 height 28
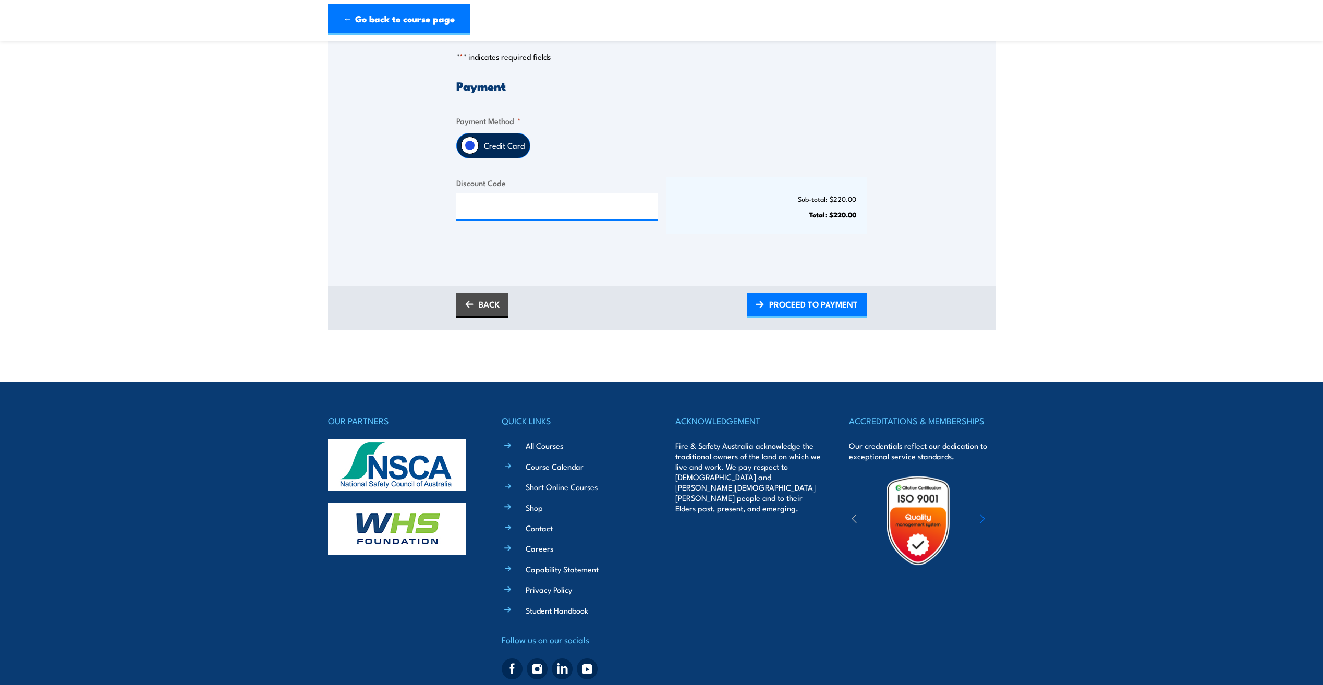
scroll to position [0, 0]
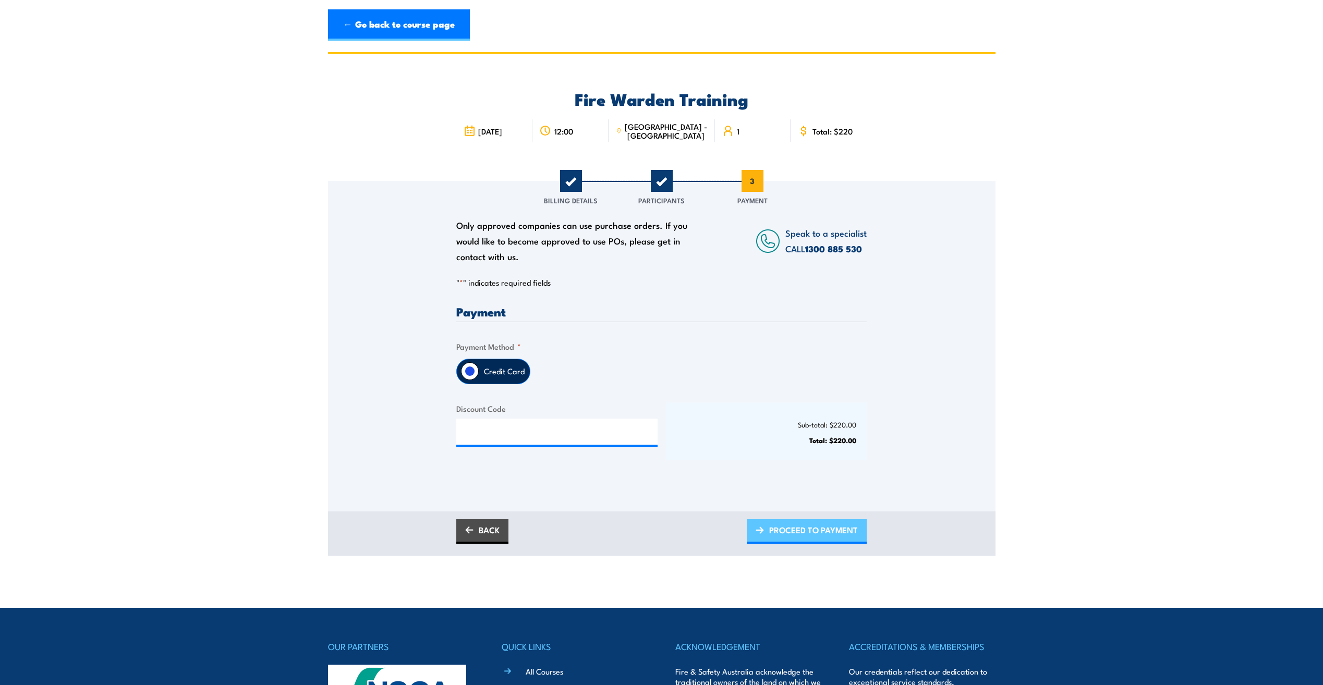
click at [814, 533] on span "PROCEED TO PAYMENT" at bounding box center [813, 530] width 89 height 28
